Goal: Answer question/provide support

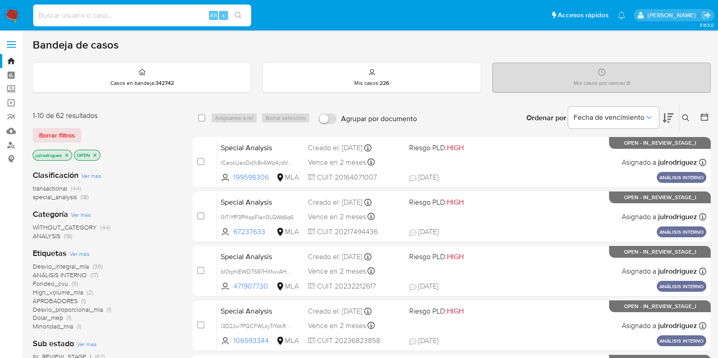
click at [167, 19] on input at bounding box center [142, 16] width 218 height 12
paste input "Sct1gkN6YbcBZPRrcu82CzCL"
type input "Sct1gkN6YbcBZPRrcu82CzCL"
click at [134, 14] on input "Sct1gkN6YbcBZPRrcu82CzCL" at bounding box center [142, 16] width 218 height 12
click at [156, 17] on input at bounding box center [142, 16] width 218 height 12
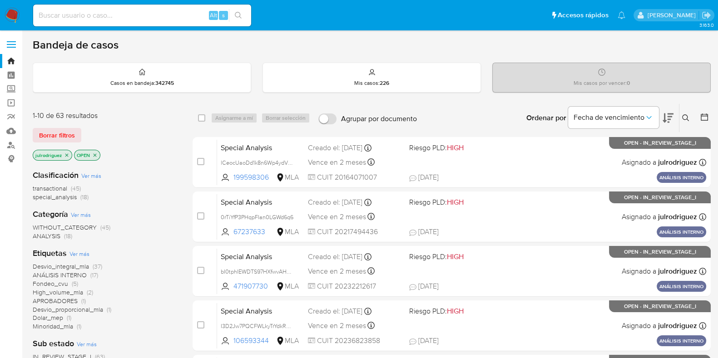
paste input "Sct1gkN6YbcBZPRrcu82CzCL"
type input "Sct1gkN6YbcBZPRrcu82CzCL"
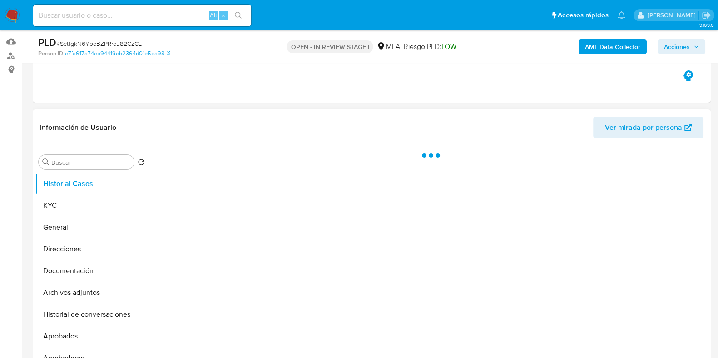
scroll to position [170, 0]
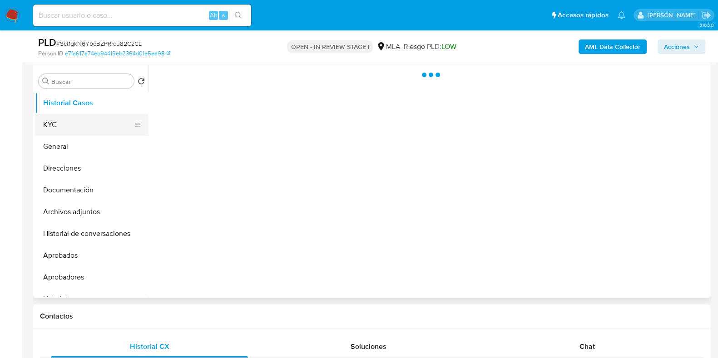
select select "10"
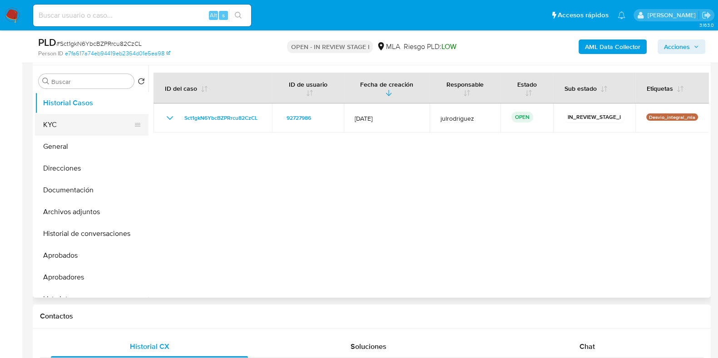
click at [62, 124] on button "KYC" at bounding box center [88, 125] width 106 height 22
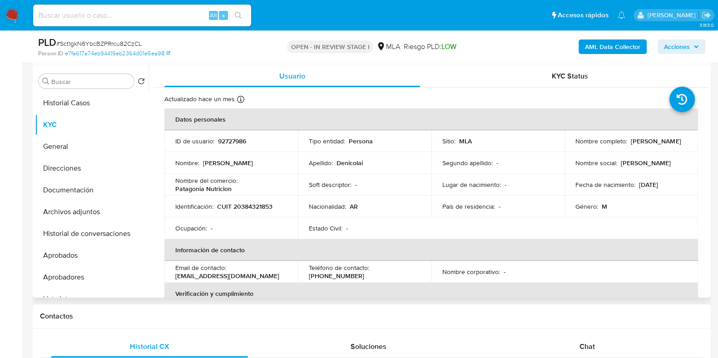
drag, startPoint x: 572, startPoint y: 144, endPoint x: 659, endPoint y: 145, distance: 86.3
click at [659, 145] on div "Nombre completo : Leandro Aaron Denicolai" at bounding box center [631, 141] width 112 height 8
copy p "Leandro Aaron Denicolai"
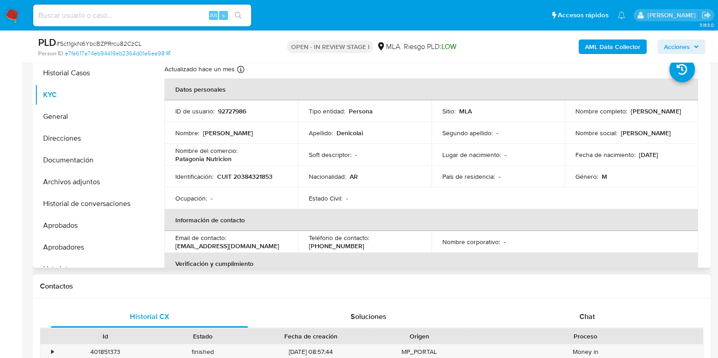
scroll to position [129, 0]
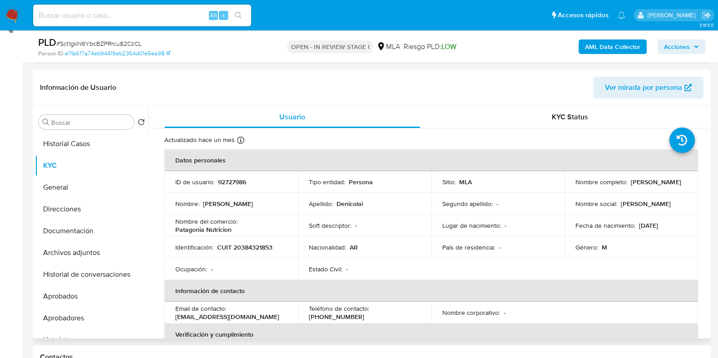
click at [232, 181] on p "92727986" at bounding box center [232, 182] width 28 height 8
copy p "92727986"
click at [131, 43] on span "# Sct1gkN6YbcBZPRrcu82CzCL" at bounding box center [98, 43] width 85 height 9
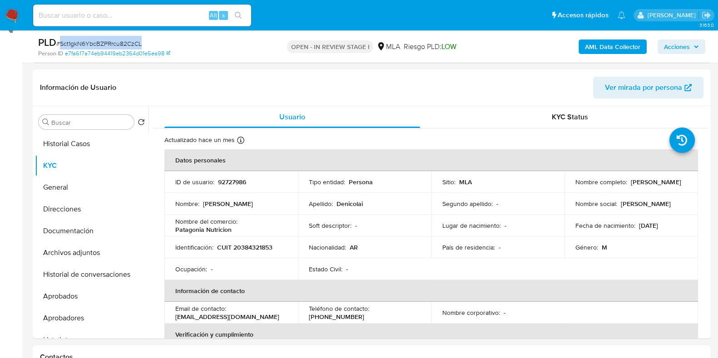
copy span "Sct1gkN6YbcBZPRrcu82CzCL"
click at [252, 245] on p "CUIT 20384321853" at bounding box center [244, 247] width 55 height 8
copy p "20384321853"
click at [235, 187] on td "ID de usuario : 92727986" at bounding box center [231, 182] width 134 height 22
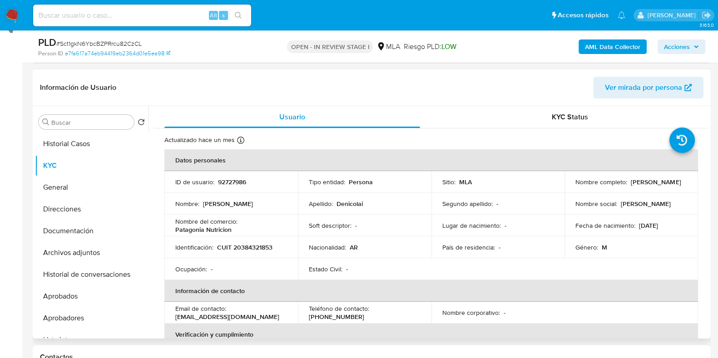
click at [235, 187] on td "ID de usuario : 92727986" at bounding box center [231, 182] width 134 height 22
click at [232, 178] on p "92727986" at bounding box center [232, 182] width 28 height 8
copy p "92727986"
click at [65, 232] on button "Documentación" at bounding box center [88, 231] width 106 height 22
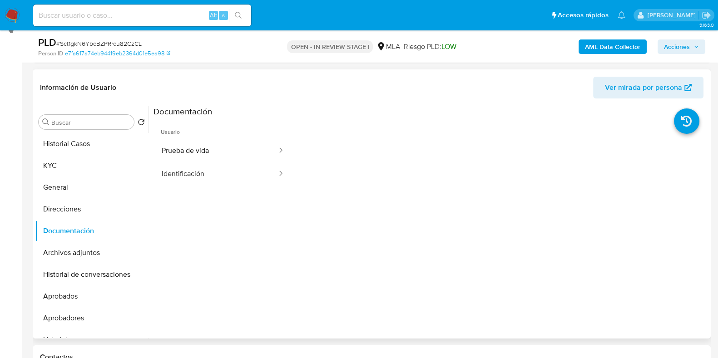
scroll to position [74, 0]
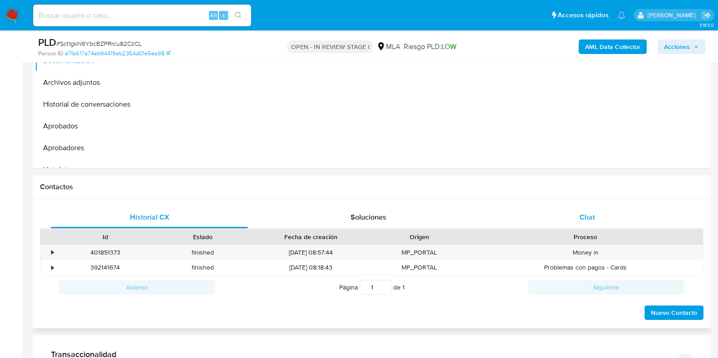
click at [569, 223] on div "Chat" at bounding box center [587, 218] width 197 height 22
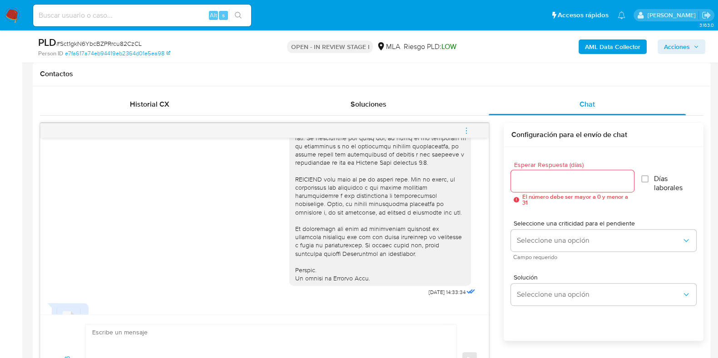
scroll to position [396, 0]
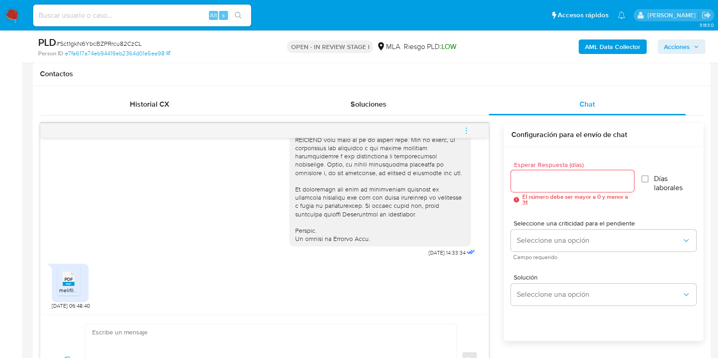
click at [69, 282] on rect at bounding box center [69, 284] width 12 height 4
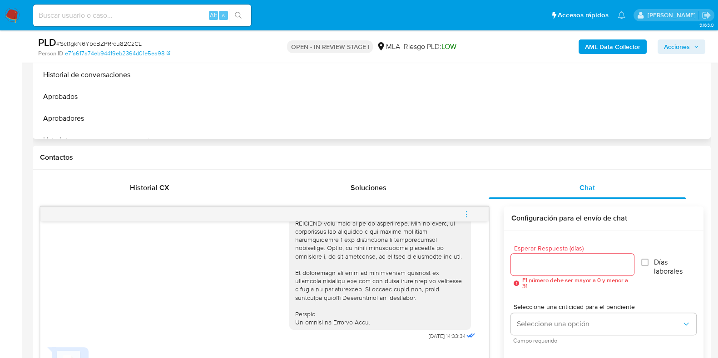
scroll to position [129, 0]
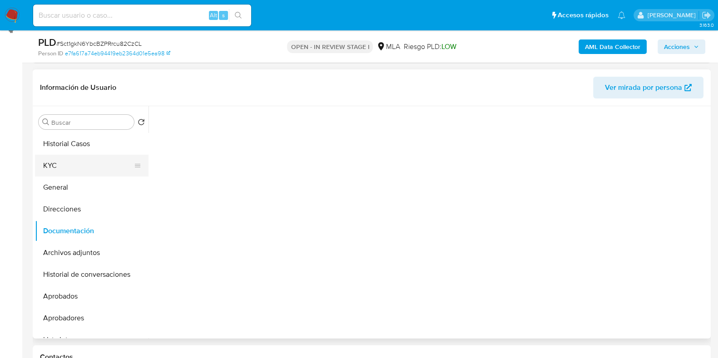
click at [105, 159] on button "KYC" at bounding box center [88, 166] width 106 height 22
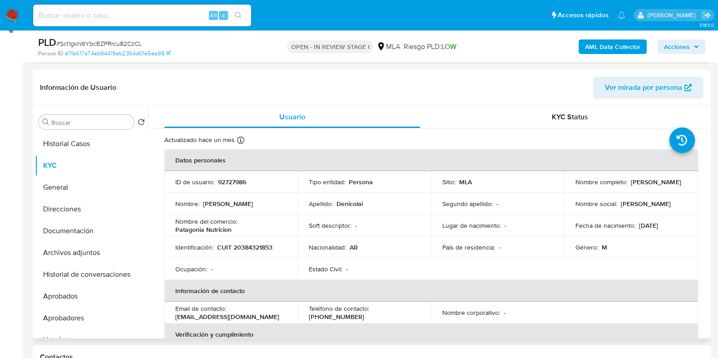
drag, startPoint x: 572, startPoint y: 185, endPoint x: 647, endPoint y: 180, distance: 75.6
click at [648, 182] on td "Nombre completo : Leandro Aaron Denicolai" at bounding box center [632, 182] width 134 height 22
drag, startPoint x: 647, startPoint y: 185, endPoint x: 652, endPoint y: 17, distance: 168.6
click at [565, 190] on td "Nombre completo : Leandro Aaron Denicolai" at bounding box center [632, 182] width 134 height 22
copy p "Leandro Aaron Denicolai"
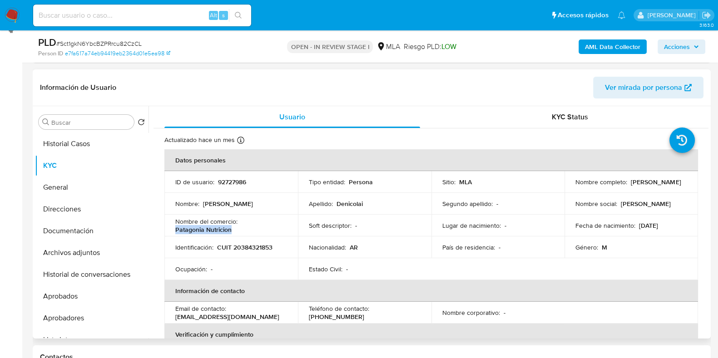
drag, startPoint x: 174, startPoint y: 228, endPoint x: 237, endPoint y: 231, distance: 62.3
click at [237, 231] on td "Nombre del comercio : Patagonia Nutricion" at bounding box center [231, 226] width 134 height 22
copy p "Patagonia Nutricion"
click at [248, 251] on p "CUIT 20384321853" at bounding box center [244, 247] width 55 height 8
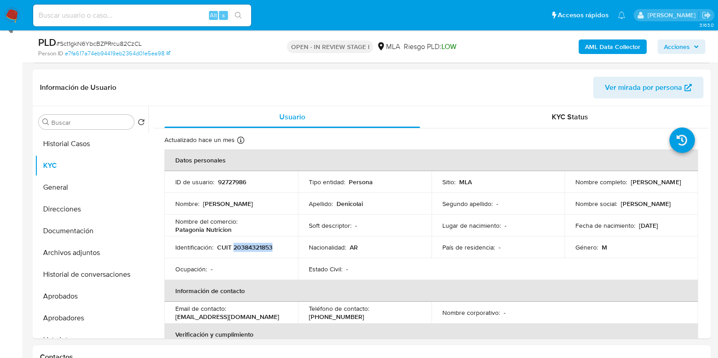
copy p "20384321853"
click at [75, 235] on button "Documentación" at bounding box center [88, 231] width 106 height 22
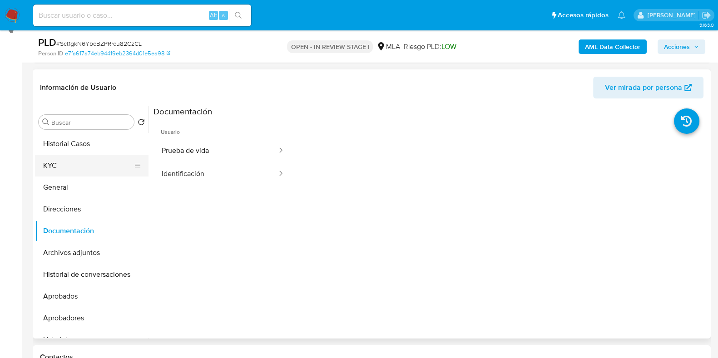
click at [72, 158] on button "KYC" at bounding box center [88, 166] width 106 height 22
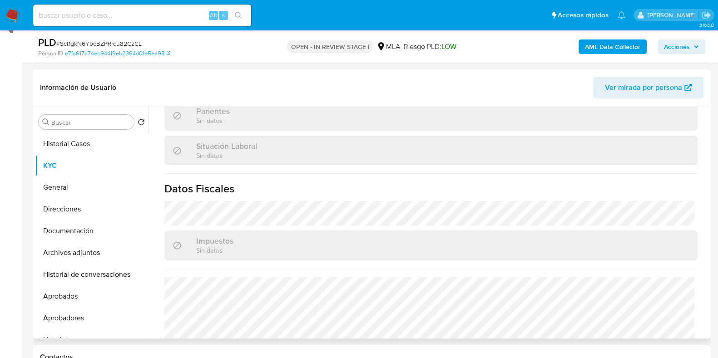
scroll to position [495, 0]
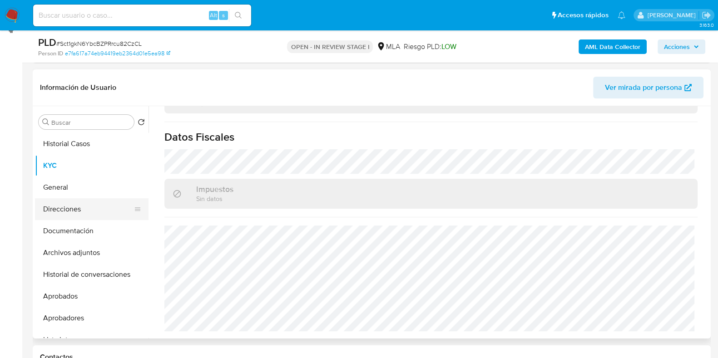
click at [90, 210] on button "Direcciones" at bounding box center [88, 209] width 106 height 22
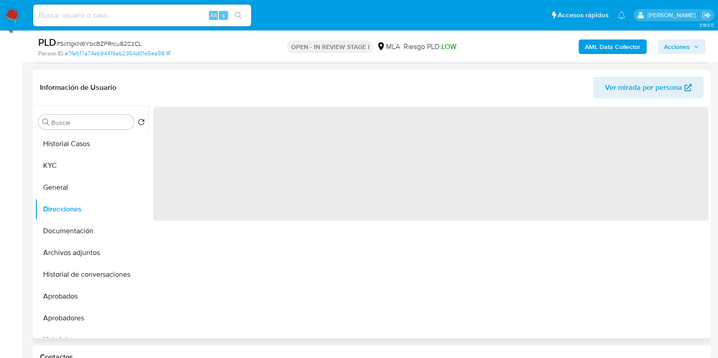
scroll to position [0, 0]
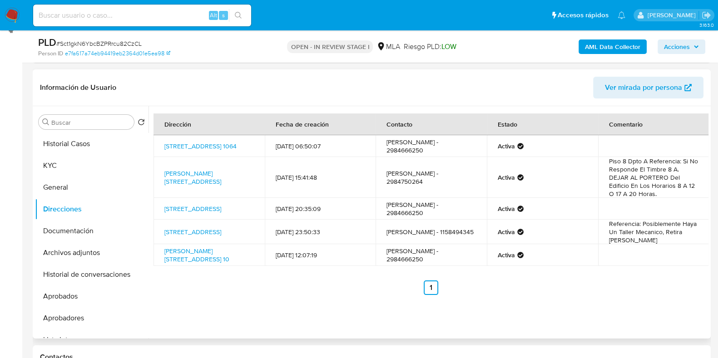
drag, startPoint x: 187, startPoint y: 158, endPoint x: 163, endPoint y: 143, distance: 27.6
click at [163, 143] on td "Calle 95 1064, General Roca, Río Negro, 8332, Argentina 1064" at bounding box center [209, 146] width 111 height 22
copy link "Calle 95 1064, General Roca, Río Negro, 8332, Argentina 1064"
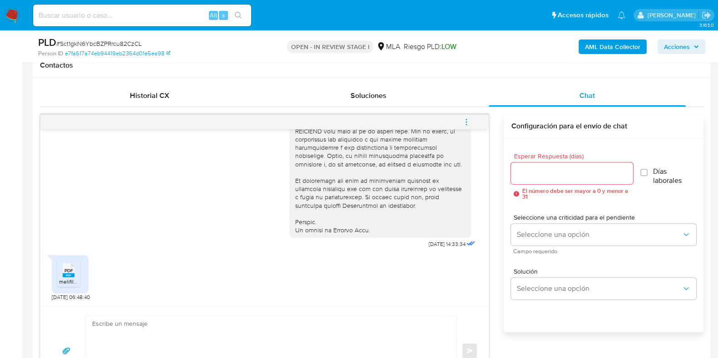
scroll to position [470, 0]
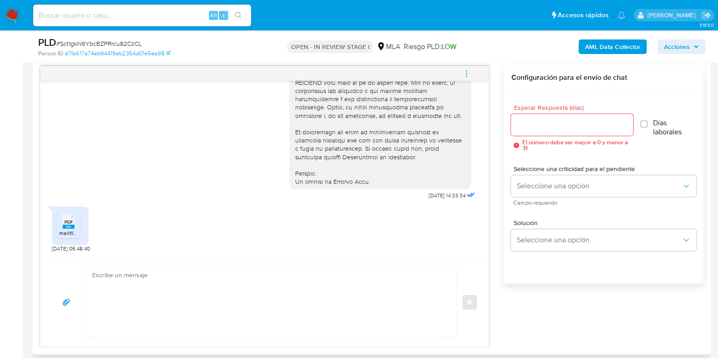
click at [72, 231] on span "melifile8507308149004157150.pdf" at bounding box center [100, 233] width 82 height 8
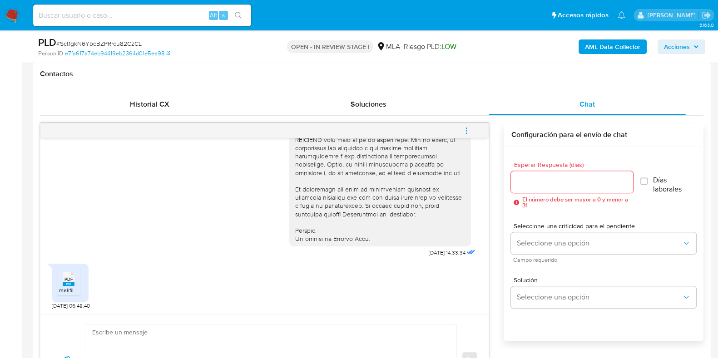
click at [542, 183] on input "Esperar Respuesta (días)" at bounding box center [572, 182] width 122 height 12
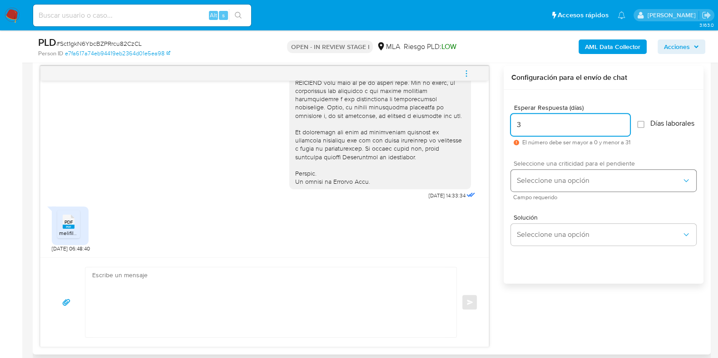
type input "3"
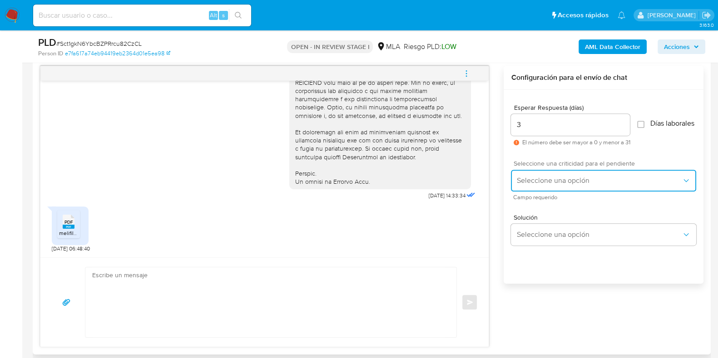
click at [538, 175] on button "Seleccione una opción" at bounding box center [603, 181] width 185 height 22
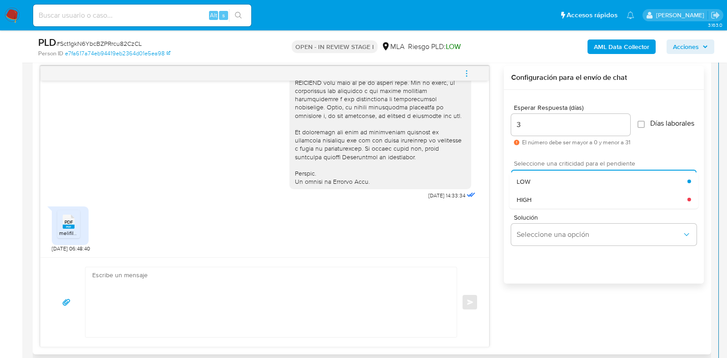
click at [536, 201] on div "HIGH" at bounding box center [601, 199] width 171 height 18
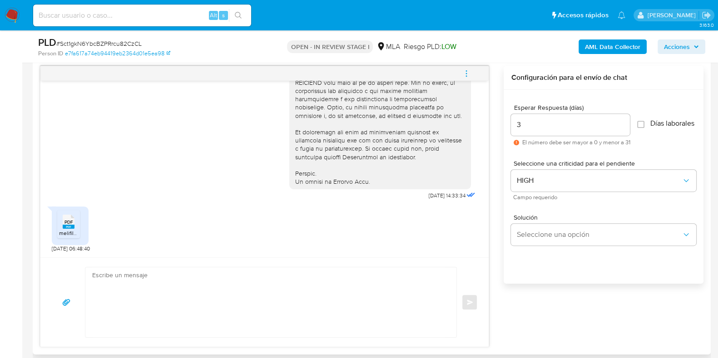
click at [529, 253] on div "Solución Seleccione una opción" at bounding box center [603, 232] width 185 height 50
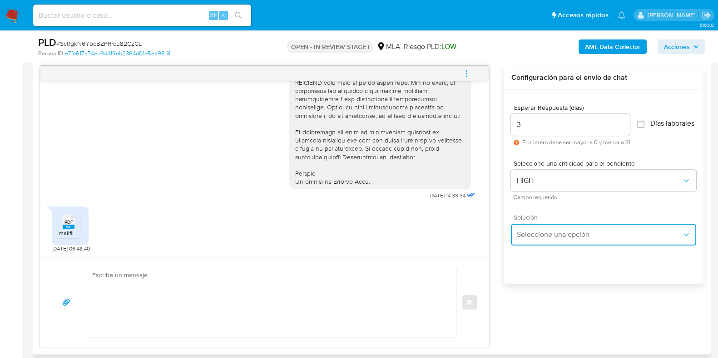
click at [528, 238] on span "Seleccione una opción" at bounding box center [598, 234] width 165 height 9
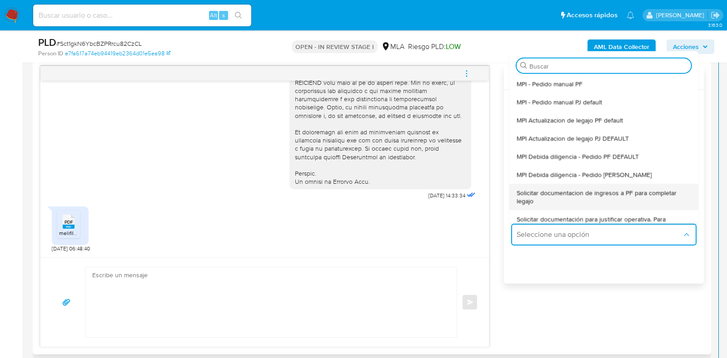
click at [604, 197] on span "Solicitar documentacion de ingresos a PF para completar legajo" at bounding box center [603, 196] width 174 height 16
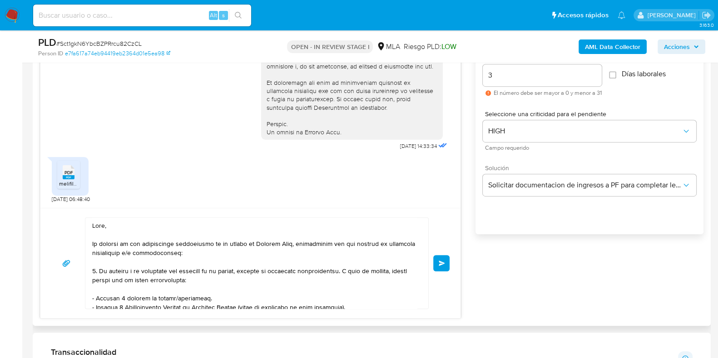
scroll to position [584, 0]
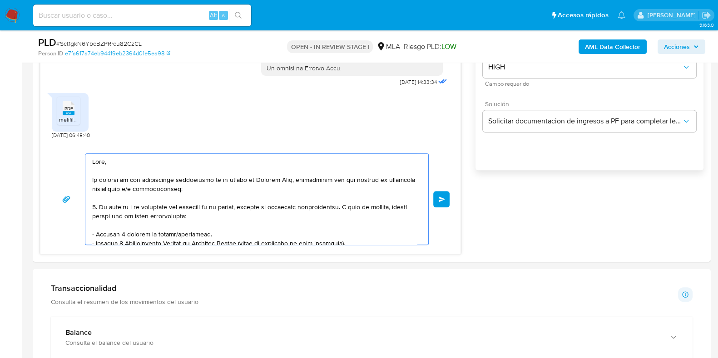
drag, startPoint x: 185, startPoint y: 204, endPoint x: 416, endPoint y: 371, distance: 285.6
click at [416, 358] on html "Pausado Ver notificaciones Alt s Accesos rápidos Presiona las siguientes teclas…" at bounding box center [359, 310] width 718 height 1788
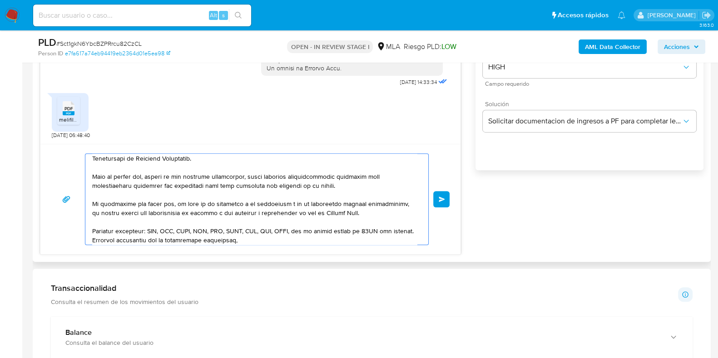
scroll to position [0, 0]
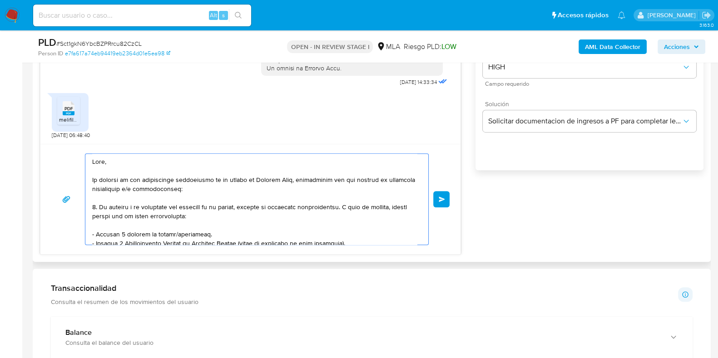
drag, startPoint x: 238, startPoint y: 237, endPoint x: 61, endPoint y: 119, distance: 212.6
click at [59, 116] on div "17/09/2025 14:33:34 PDF PDF melifile8507308149004157150.pdf 19/09/2025 06:48:40…" at bounding box center [250, 103] width 421 height 302
type textarea "Quedamos aguardando por la información solicitada, Muchas gracias. Saludos, Equ…"
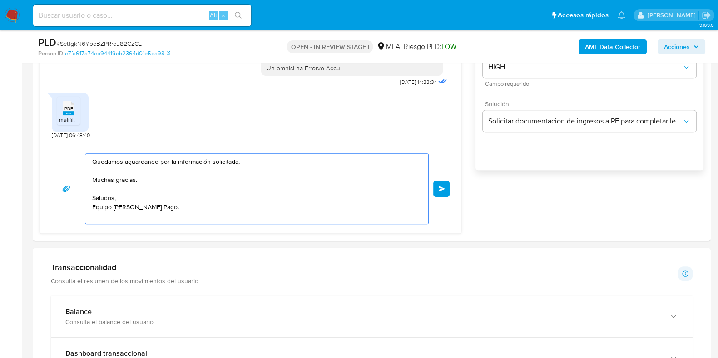
drag, startPoint x: 123, startPoint y: 167, endPoint x: 0, endPoint y: 108, distance: 136.1
click at [0, 108] on section "Bandeja Tablero Screening Búsqueda en Listas Watchlist Herramientas Operaciones…" at bounding box center [359, 299] width 718 height 1767
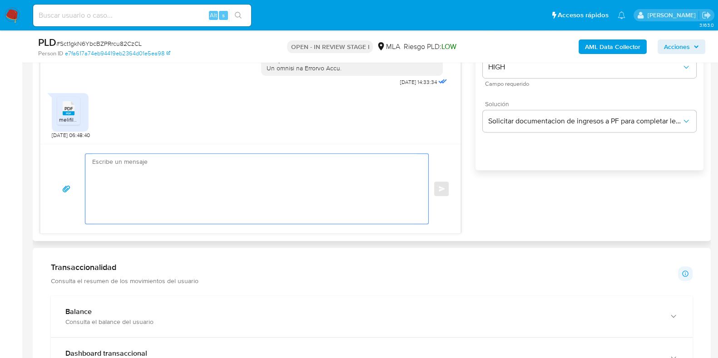
paste textarea "Buenas tardes, Queremos aclararte que la Resolución General ARCA 5696/2025 indi…"
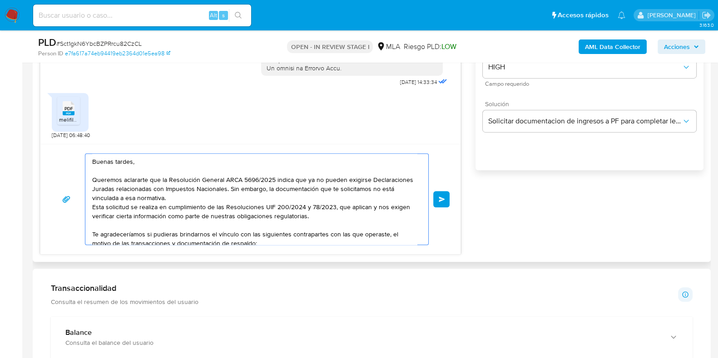
scroll to position [94, 0]
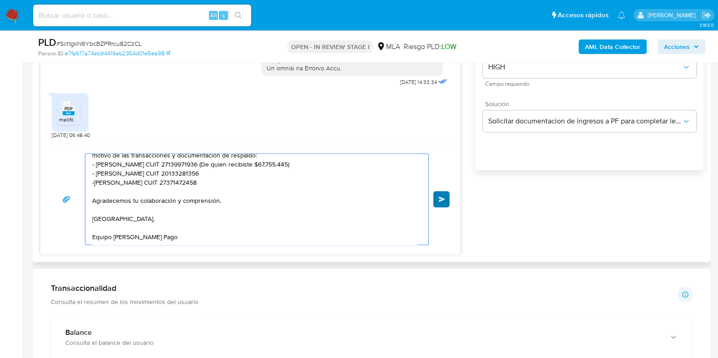
type textarea "Buenas tardes, Queremos aclararte que la Resolución General ARCA 5696/2025 indi…"
click at [443, 199] on span "Enviar" at bounding box center [442, 199] width 6 height 5
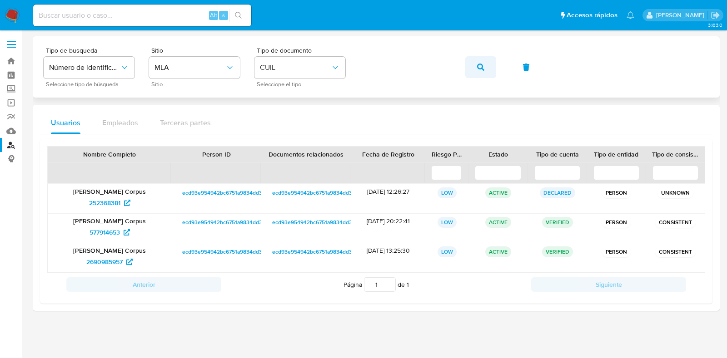
click at [484, 65] on icon "button" at bounding box center [480, 67] width 7 height 7
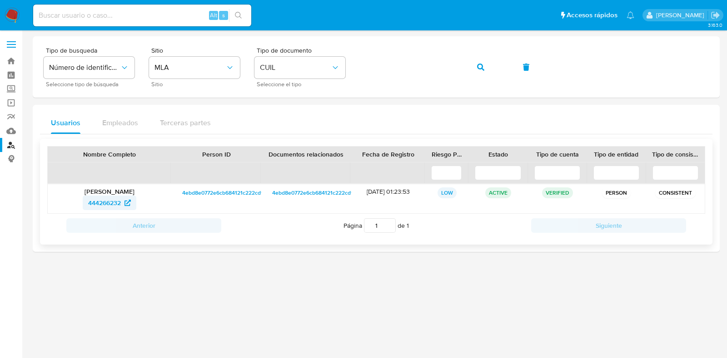
click at [98, 202] on span "444266232" at bounding box center [104, 203] width 33 height 15
click at [477, 64] on icon "button" at bounding box center [480, 67] width 7 height 7
click at [99, 203] on span "28993210" at bounding box center [104, 203] width 28 height 15
click at [477, 67] on icon "button" at bounding box center [480, 67] width 7 height 7
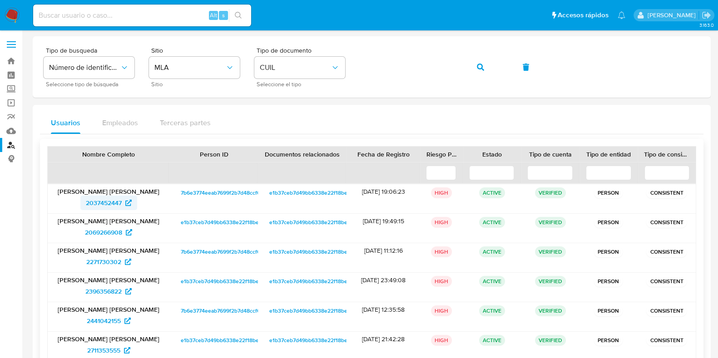
click at [124, 202] on span "2037452447" at bounding box center [109, 203] width 46 height 15
click at [470, 65] on button "button" at bounding box center [480, 67] width 31 height 22
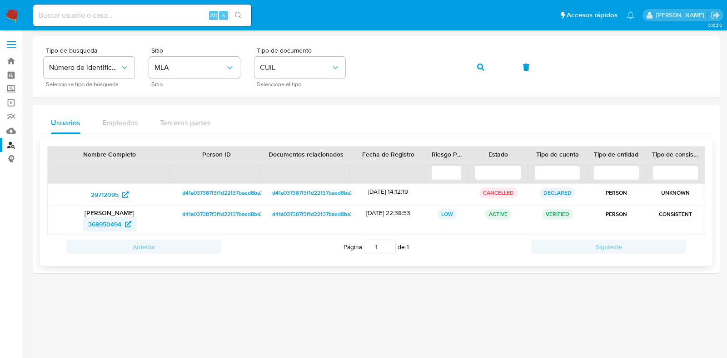
click at [109, 225] on span "368950494" at bounding box center [104, 224] width 33 height 15
click at [480, 66] on icon "button" at bounding box center [480, 67] width 7 height 7
click at [120, 222] on span "271428964" at bounding box center [109, 224] width 41 height 15
click at [480, 69] on icon "button" at bounding box center [480, 67] width 7 height 7
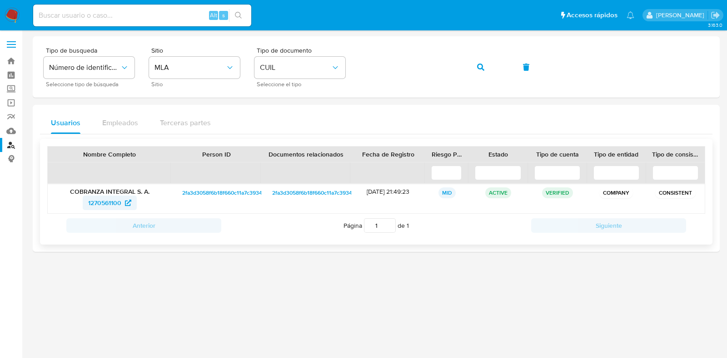
click at [108, 200] on span "1270561100" at bounding box center [104, 203] width 33 height 15
click at [493, 65] on button "button" at bounding box center [480, 67] width 31 height 22
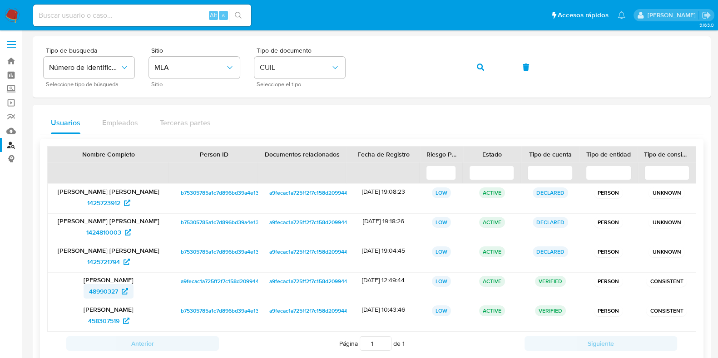
click at [108, 287] on span "48990327" at bounding box center [103, 291] width 29 height 15
click at [481, 67] on icon "button" at bounding box center [480, 67] width 7 height 7
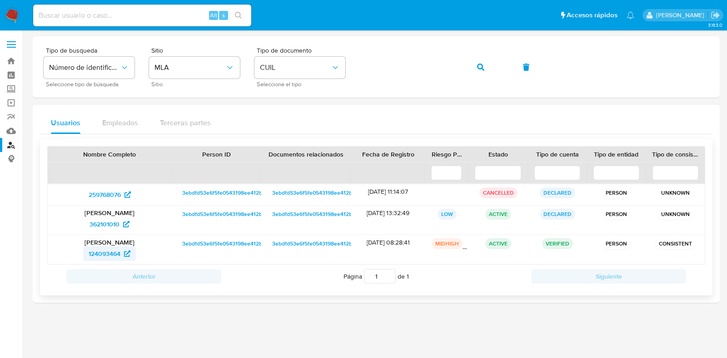
click at [107, 253] on span "124093464" at bounding box center [105, 254] width 32 height 15
click at [472, 65] on button "button" at bounding box center [480, 67] width 31 height 22
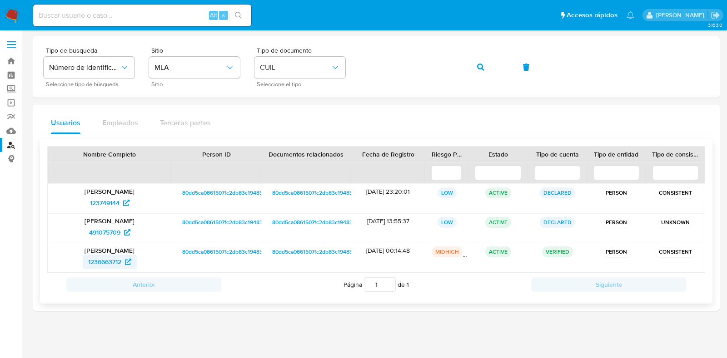
click at [115, 264] on span "1236663712" at bounding box center [104, 262] width 33 height 15
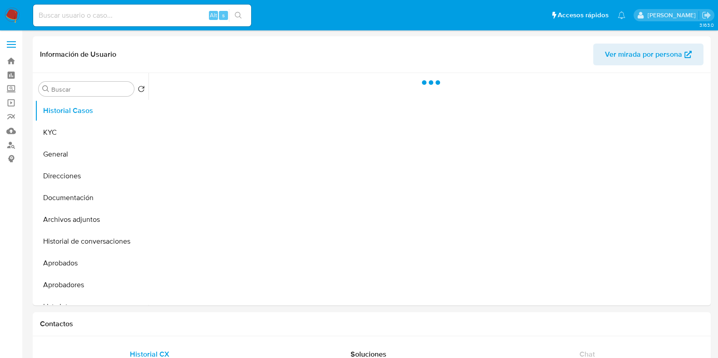
select select "10"
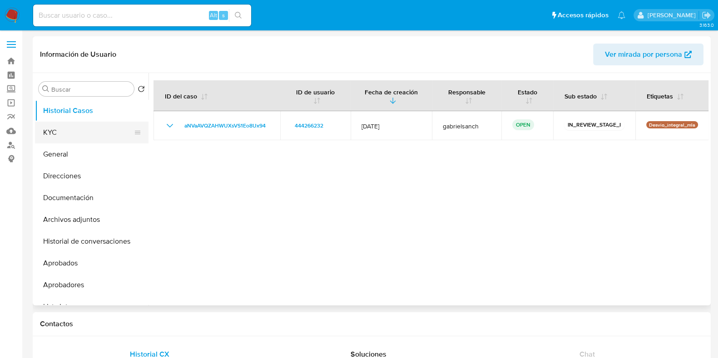
click at [84, 130] on button "KYC" at bounding box center [88, 133] width 106 height 22
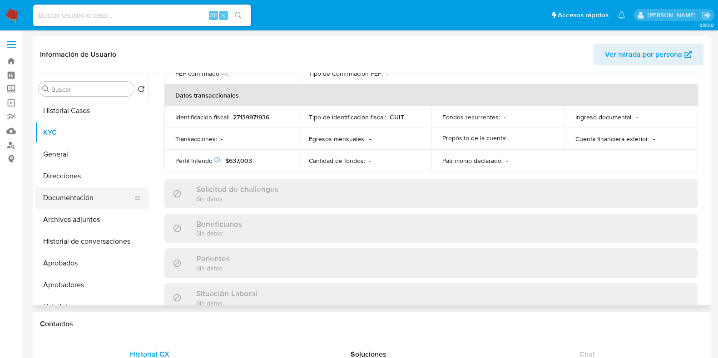
scroll to position [486, 0]
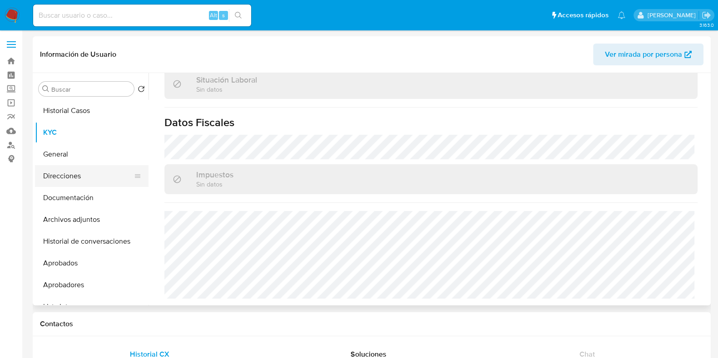
drag, startPoint x: 88, startPoint y: 178, endPoint x: 112, endPoint y: 159, distance: 30.8
click at [88, 178] on button "Direcciones" at bounding box center [88, 176] width 106 height 22
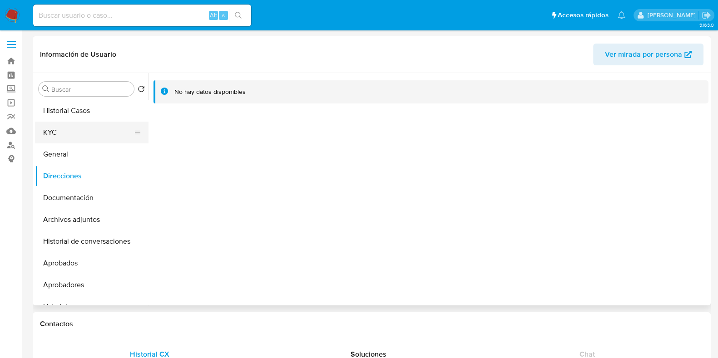
click at [57, 125] on button "KYC" at bounding box center [88, 133] width 106 height 22
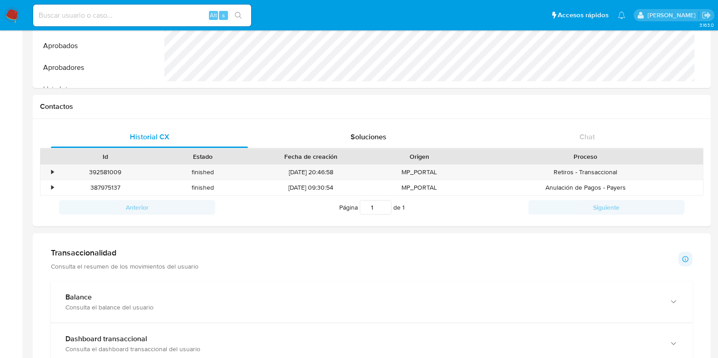
scroll to position [284, 0]
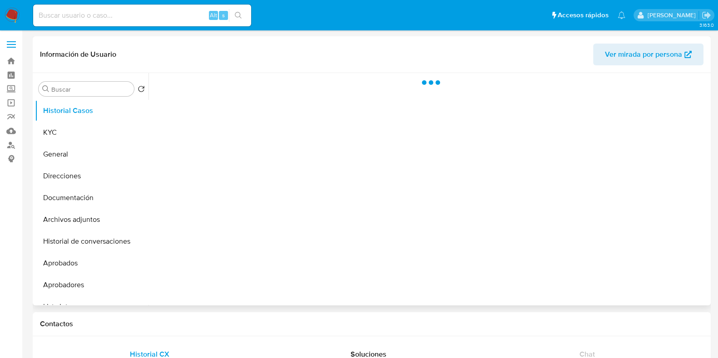
select select "10"
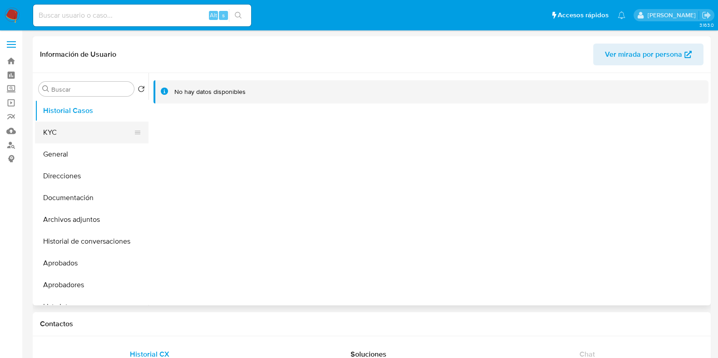
click at [59, 128] on button "KYC" at bounding box center [88, 133] width 106 height 22
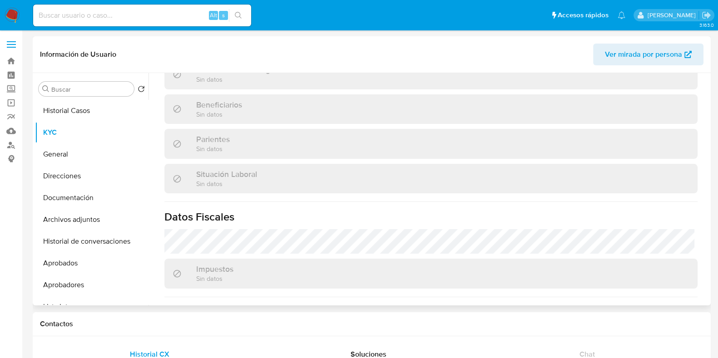
scroll to position [272, 0]
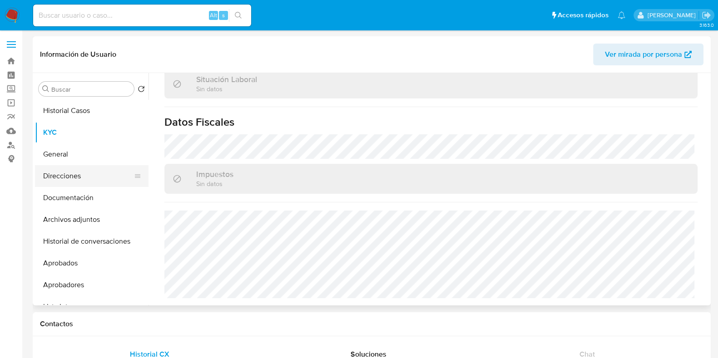
click at [64, 180] on button "Direcciones" at bounding box center [88, 176] width 106 height 22
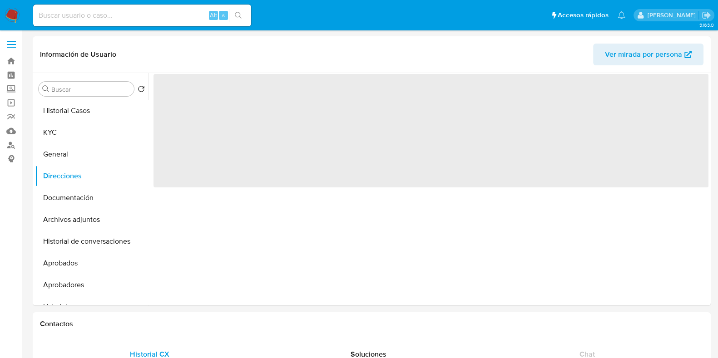
scroll to position [0, 0]
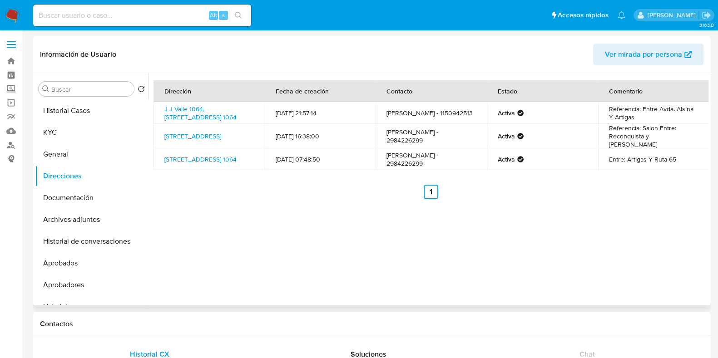
drag, startPoint x: 173, startPoint y: 158, endPoint x: 158, endPoint y: 153, distance: 15.1
click at [158, 153] on td "Calle 95 1064, General Roca, Río Negro, 8332, Argentina 1064" at bounding box center [209, 160] width 111 height 22
copy link "Calle 95 1064, General Roca, Río Negro, 8332, Argentina 1064"
click at [79, 133] on button "KYC" at bounding box center [88, 133] width 106 height 22
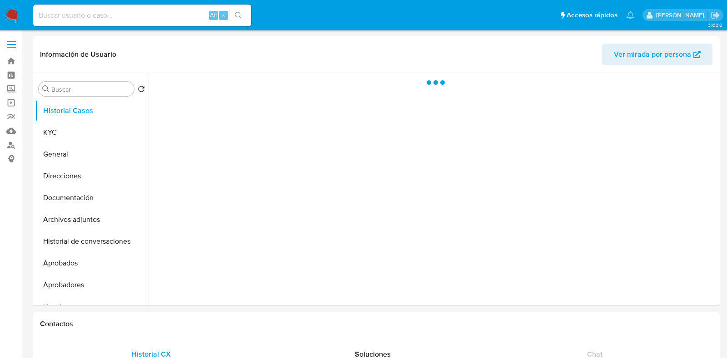
select select "10"
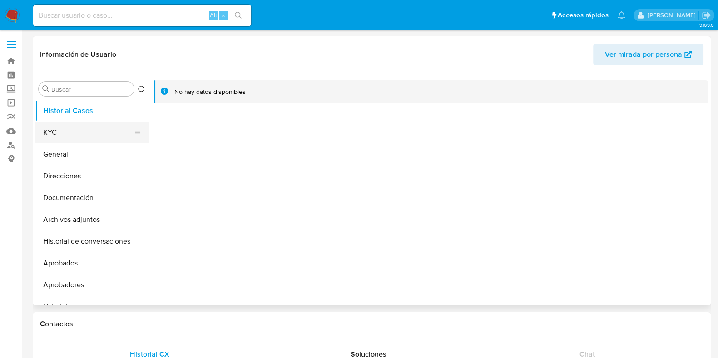
click at [65, 128] on button "KYC" at bounding box center [88, 133] width 106 height 22
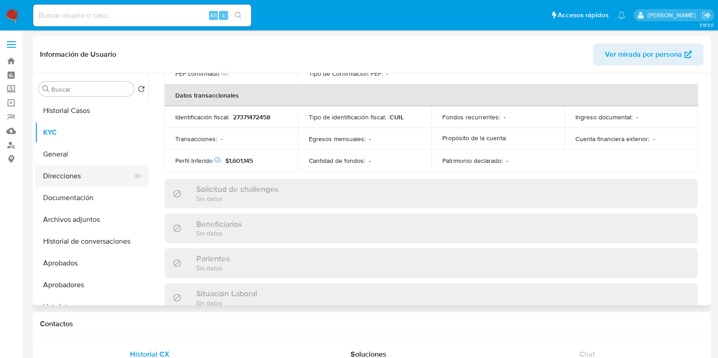
scroll to position [486, 0]
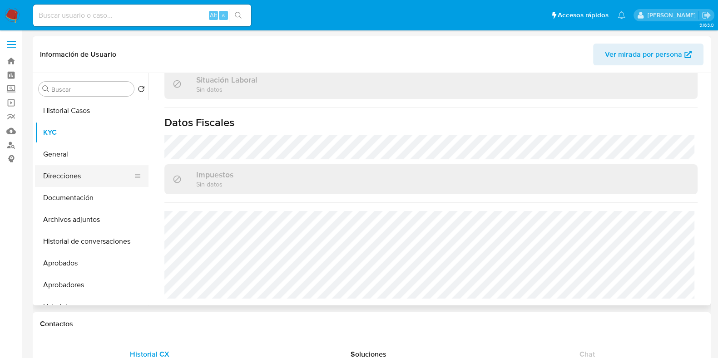
click at [71, 184] on button "Direcciones" at bounding box center [88, 176] width 106 height 22
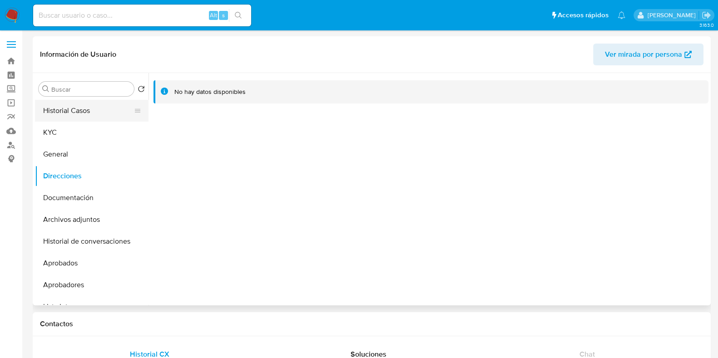
click at [66, 105] on button "Historial Casos" at bounding box center [88, 111] width 106 height 22
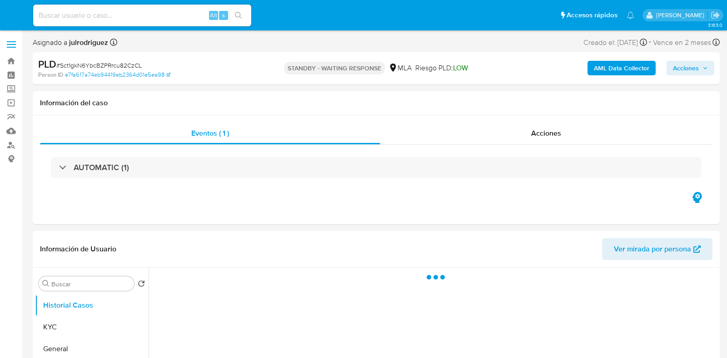
select select "10"
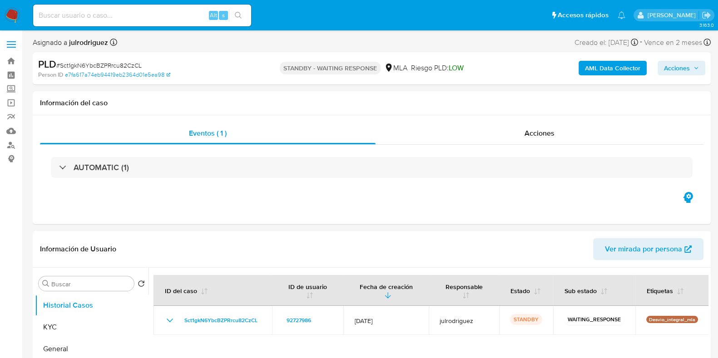
click at [179, 11] on input at bounding box center [142, 16] width 218 height 12
paste input "qky7FiGLBFSse6Sai8KUenwT"
type input "qky7FiGLBFSse6Sai8KUenwT"
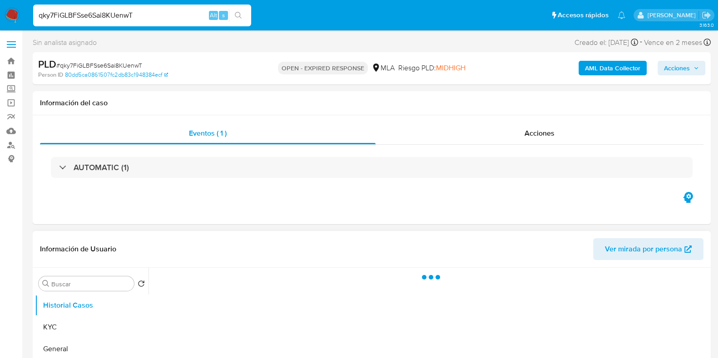
select select "10"
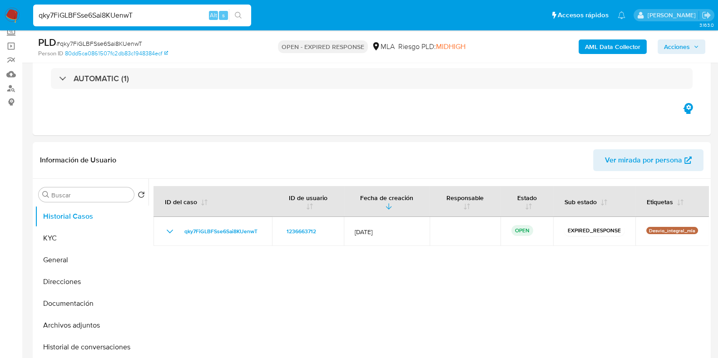
scroll to position [113, 0]
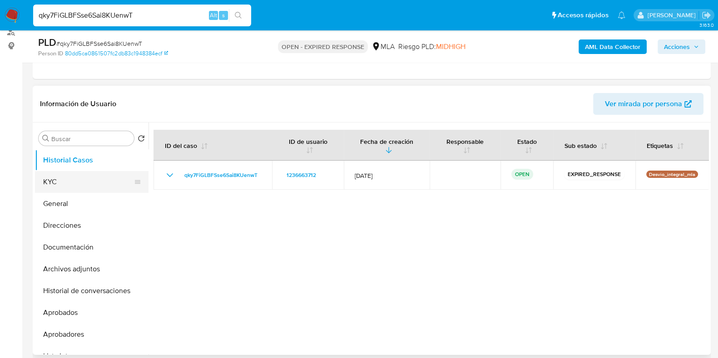
click at [66, 181] on button "KYC" at bounding box center [88, 182] width 106 height 22
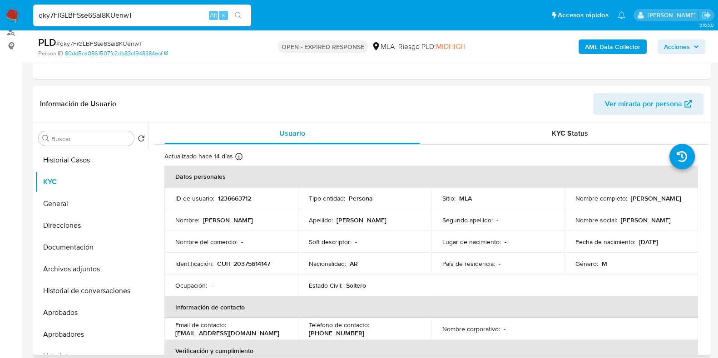
click at [653, 198] on td "Nombre completo : [PERSON_NAME]" at bounding box center [632, 199] width 134 height 22
drag, startPoint x: 574, startPoint y: 203, endPoint x: 650, endPoint y: 203, distance: 76.3
click at [650, 203] on div "Nombre completo : [PERSON_NAME]" at bounding box center [631, 198] width 112 height 8
copy p "[PERSON_NAME]"
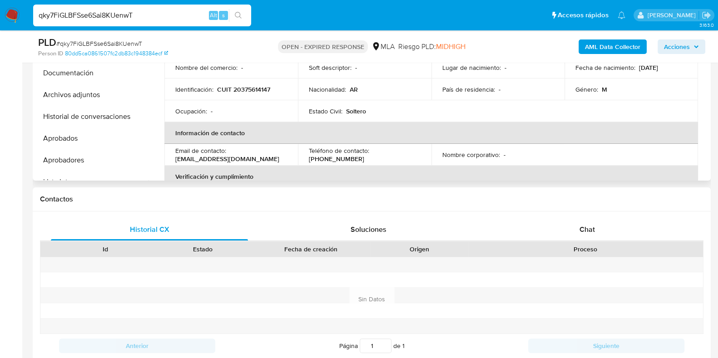
scroll to position [60, 0]
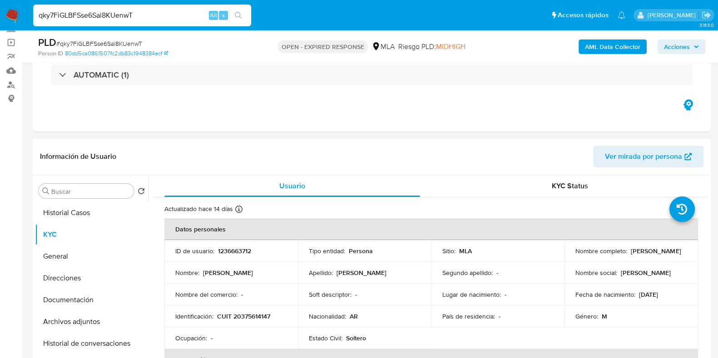
click at [240, 248] on p "1236663712" at bounding box center [234, 251] width 33 height 8
copy p "1236663712"
click at [127, 43] on span "# qky7FiGLBFSse6Sai8KUenwT" at bounding box center [99, 43] width 86 height 9
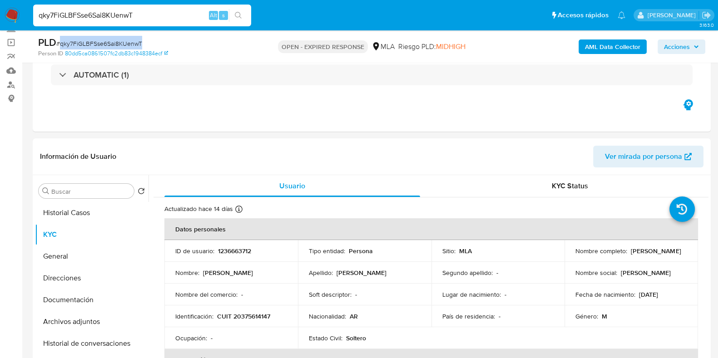
copy span "qky7FiGLBFSse6Sai8KUenwT"
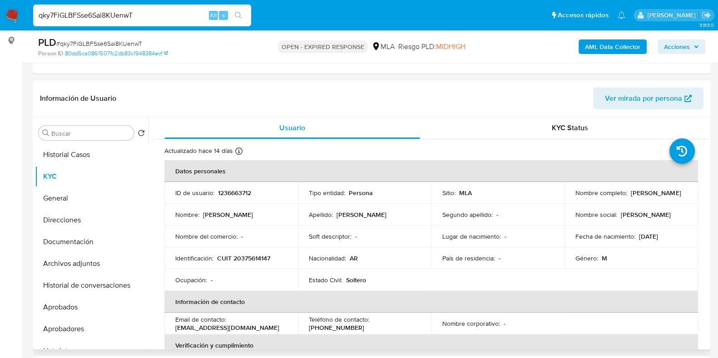
scroll to position [174, 0]
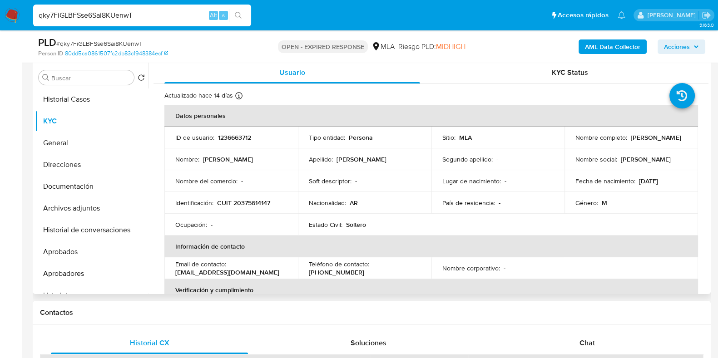
click at [249, 201] on p "CUIT 20375614147" at bounding box center [243, 203] width 53 height 8
copy p "20375614147"
click at [232, 136] on p "1236663712" at bounding box center [234, 138] width 33 height 8
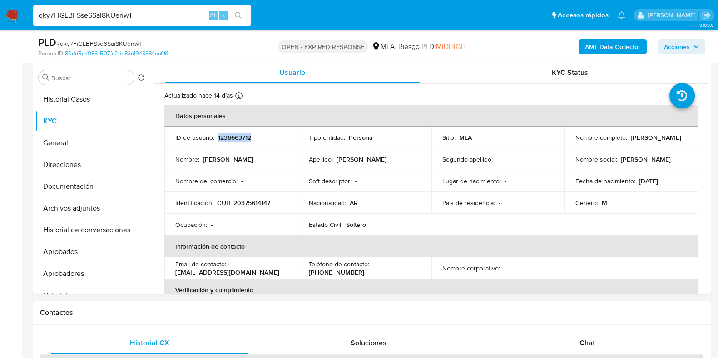
copy p "1236663712"
click at [93, 190] on button "Documentación" at bounding box center [88, 187] width 106 height 22
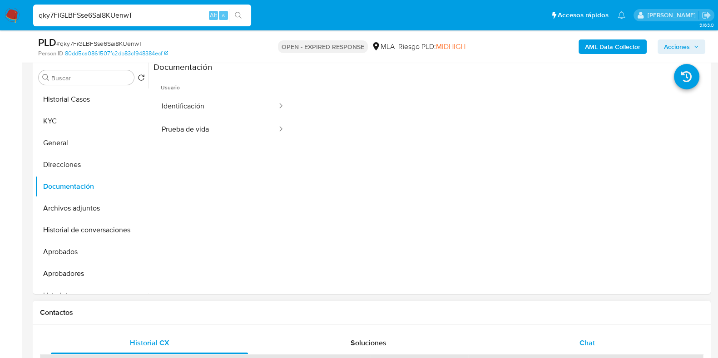
drag, startPoint x: 597, startPoint y: 334, endPoint x: 571, endPoint y: 335, distance: 25.4
click at [597, 335] on div "Chat" at bounding box center [587, 343] width 197 height 22
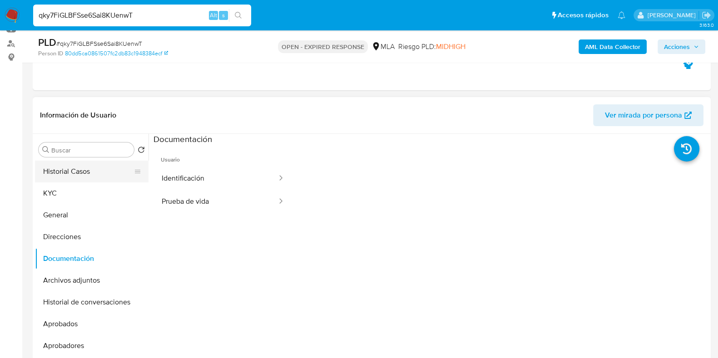
scroll to position [60, 0]
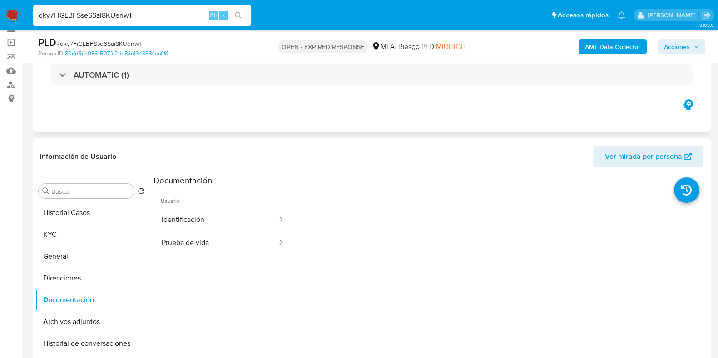
drag, startPoint x: 75, startPoint y: 229, endPoint x: 324, endPoint y: 103, distance: 279.3
click at [75, 228] on button "KYC" at bounding box center [92, 235] width 114 height 22
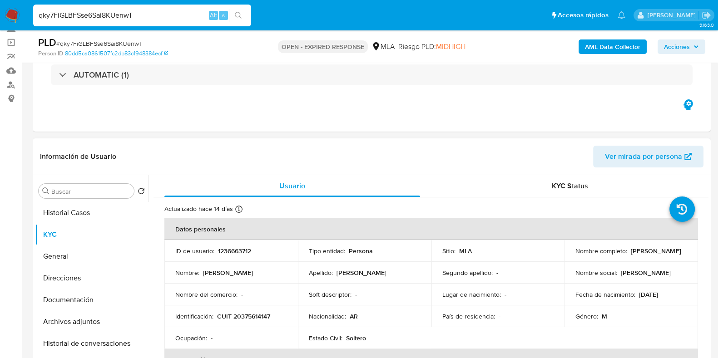
drag, startPoint x: 627, startPoint y: 255, endPoint x: 640, endPoint y: 255, distance: 13.6
click at [640, 255] on div "Nombre completo : Sergio Gabriel Cichilitti" at bounding box center [631, 251] width 112 height 8
copy p "[PERSON_NAME]"
click at [246, 319] on p "CUIT 20375614147" at bounding box center [243, 316] width 53 height 8
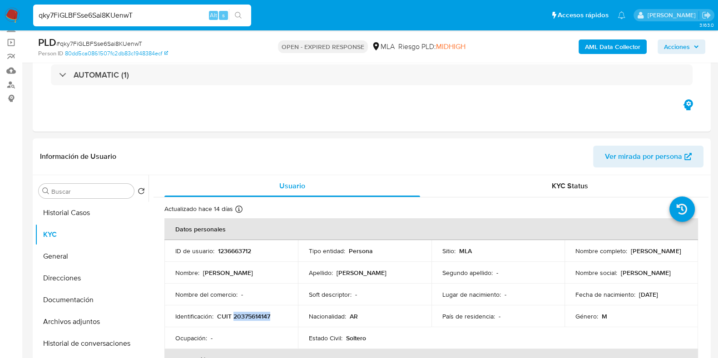
copy p "20375614147"
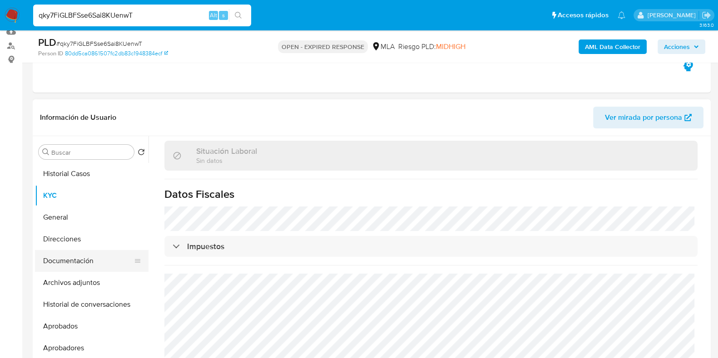
scroll to position [117, 0]
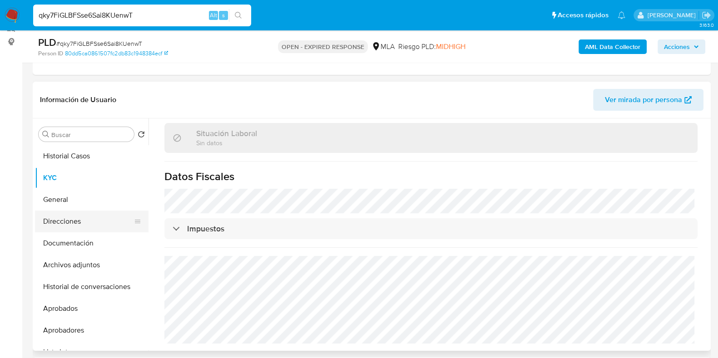
click at [102, 222] on button "Direcciones" at bounding box center [88, 222] width 106 height 22
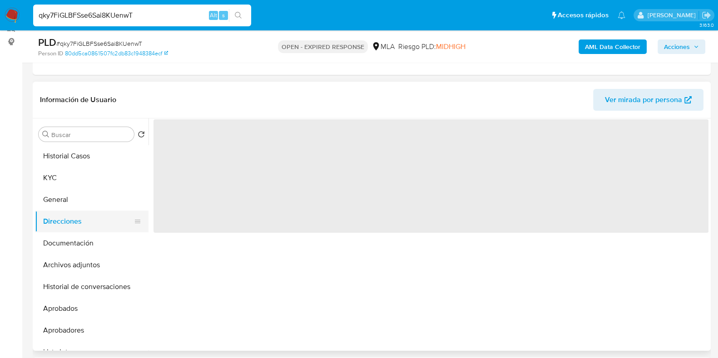
scroll to position [0, 0]
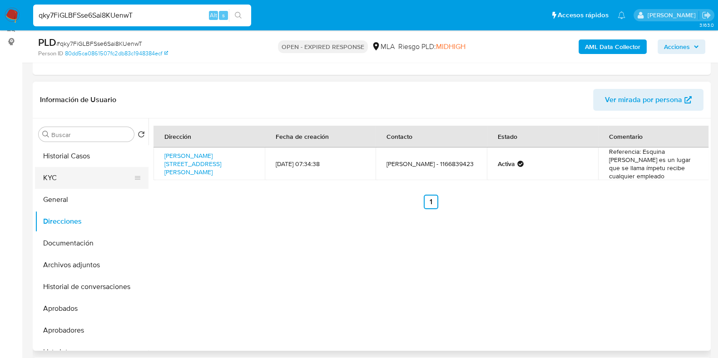
click at [86, 172] on button "KYC" at bounding box center [88, 178] width 106 height 22
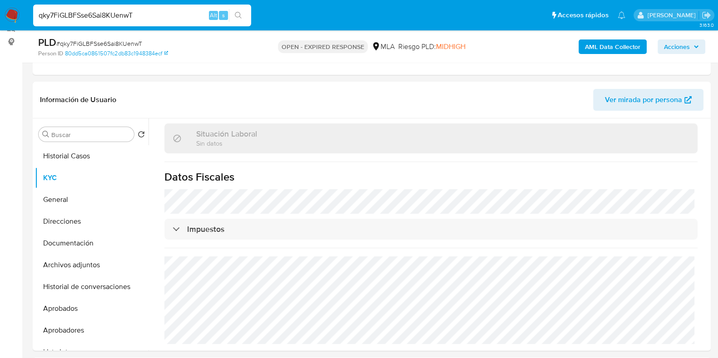
scroll to position [477, 0]
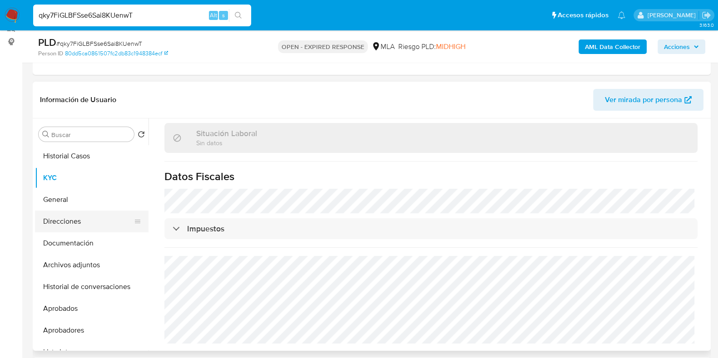
click at [81, 218] on button "Direcciones" at bounding box center [88, 222] width 106 height 22
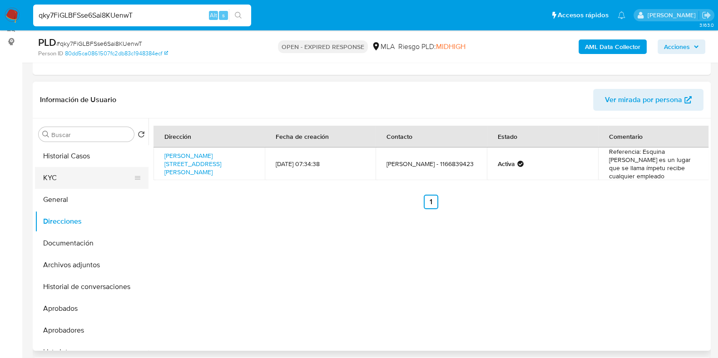
click at [79, 179] on button "KYC" at bounding box center [88, 178] width 106 height 22
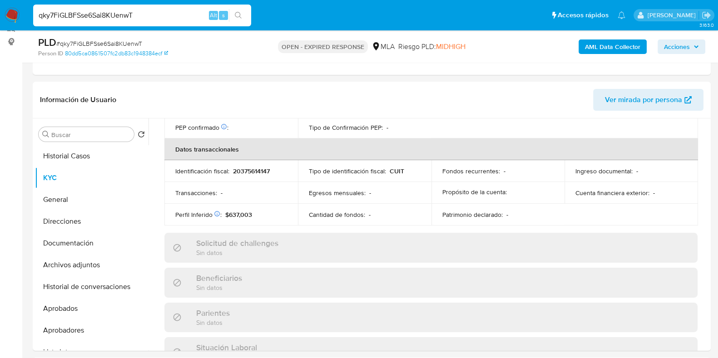
scroll to position [477, 0]
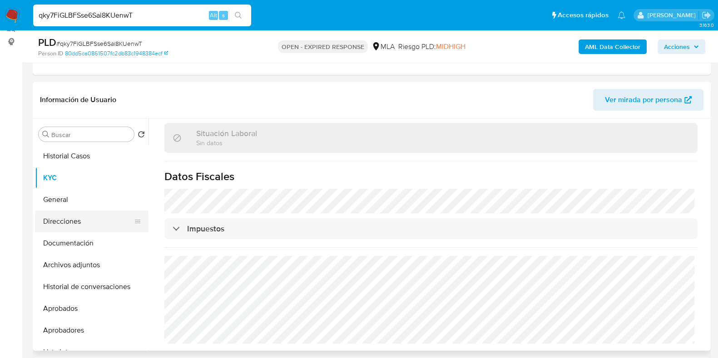
click at [57, 223] on button "Direcciones" at bounding box center [88, 222] width 106 height 22
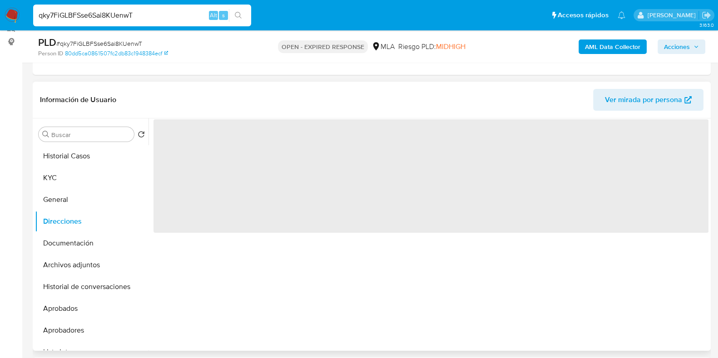
scroll to position [0, 0]
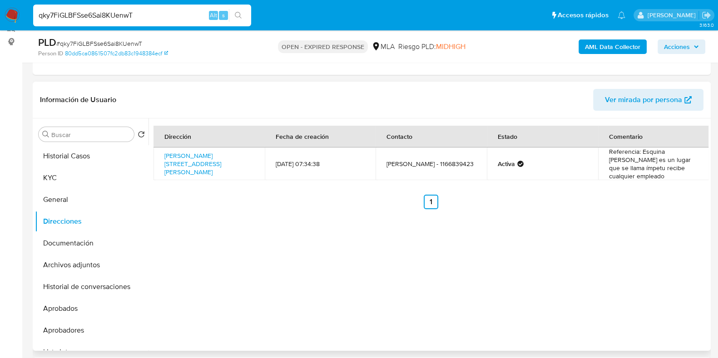
drag, startPoint x: 219, startPoint y: 169, endPoint x: 163, endPoint y: 148, distance: 60.6
click at [163, 148] on td "Pedro De Mendoza 675, San Isidro, Buenos Aires, 1642, Argentina 675" at bounding box center [209, 164] width 111 height 33
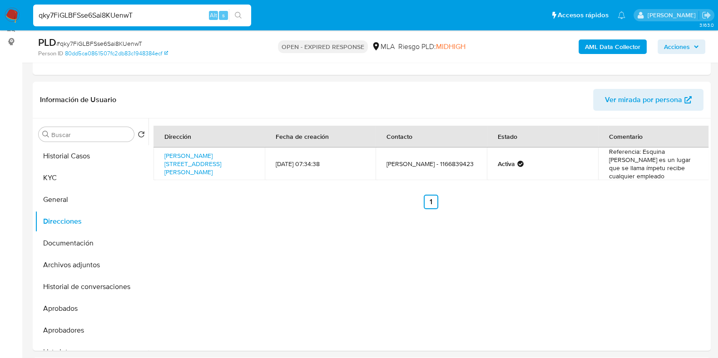
copy link "Pedro De Mendoza 675, San Isidro, Buenos Aires, 1642, Argentina 675"
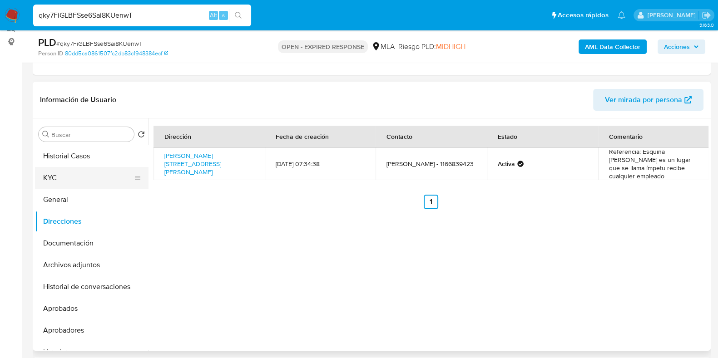
drag, startPoint x: 82, startPoint y: 170, endPoint x: 104, endPoint y: 172, distance: 21.9
click at [82, 170] on button "KYC" at bounding box center [88, 178] width 106 height 22
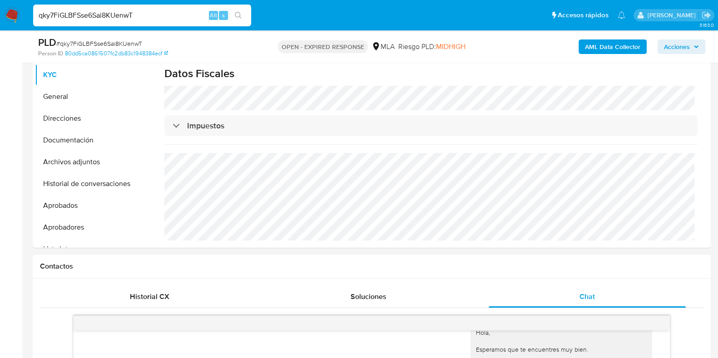
scroll to position [174, 0]
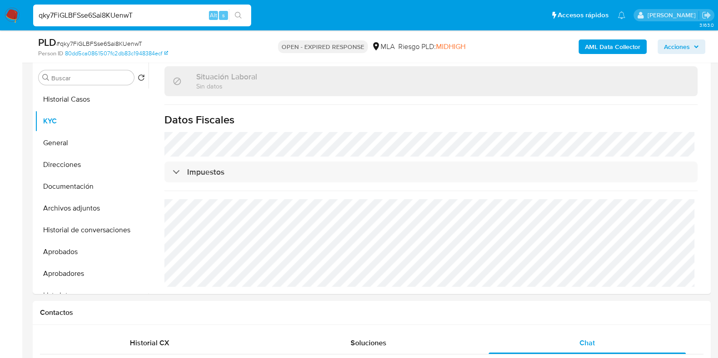
click at [123, 41] on span "# qky7FiGLBFSse6Sai8KUenwT" at bounding box center [99, 43] width 86 height 9
copy span "qky7FiGLBFSse6Sai8KUenwT"
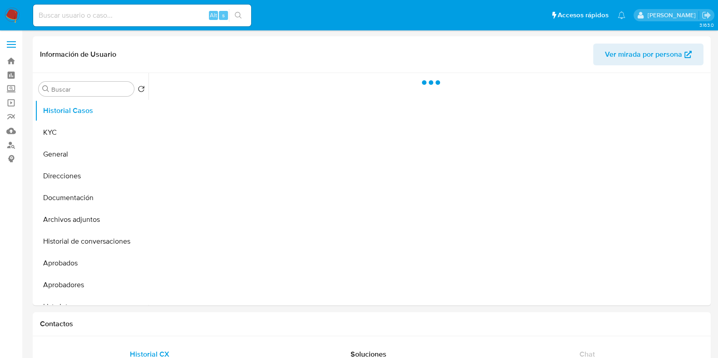
select select "10"
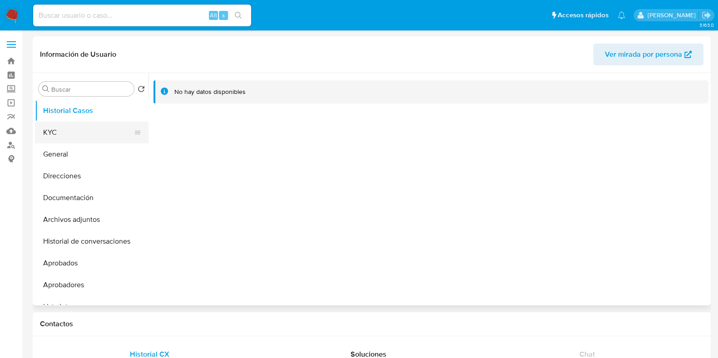
click at [119, 124] on button "KYC" at bounding box center [88, 133] width 106 height 22
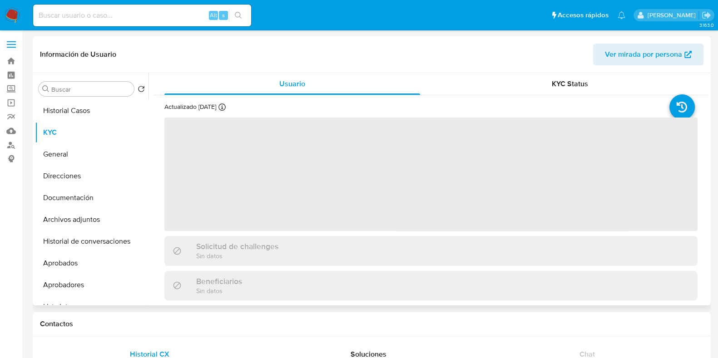
scroll to position [263, 0]
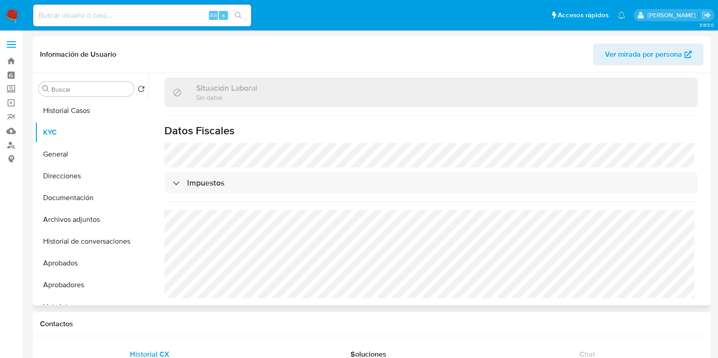
click at [33, 181] on div "Buscar Volver al orden por defecto Historial Casos KYC General Direcciones Docu…" at bounding box center [372, 189] width 678 height 233
click at [41, 178] on button "Direcciones" at bounding box center [88, 176] width 106 height 22
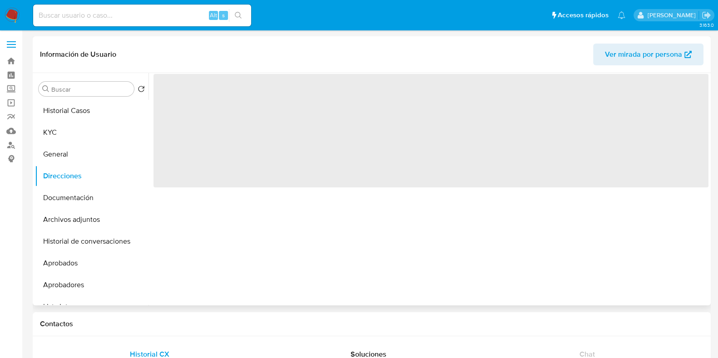
scroll to position [0, 0]
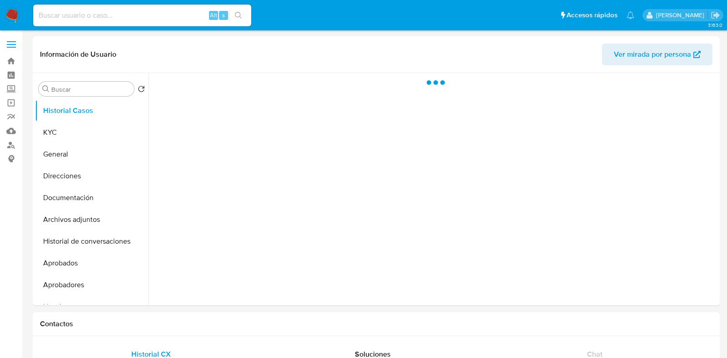
select select "10"
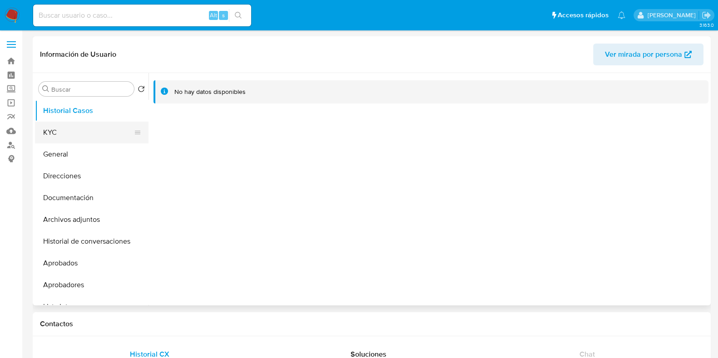
click at [74, 129] on button "KYC" at bounding box center [88, 133] width 106 height 22
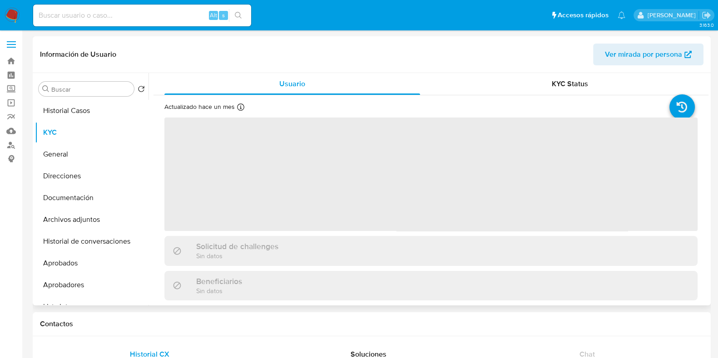
scroll to position [284, 0]
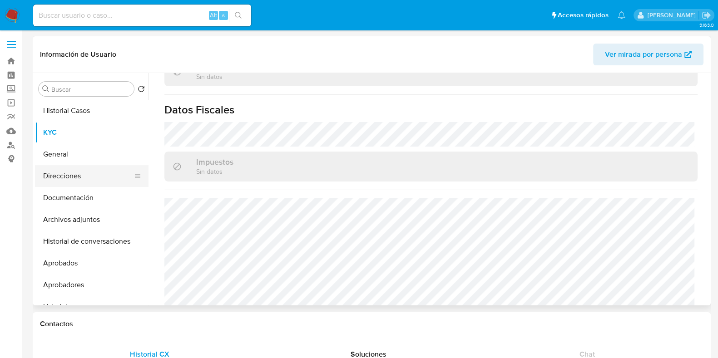
click at [59, 185] on button "Direcciones" at bounding box center [88, 176] width 106 height 22
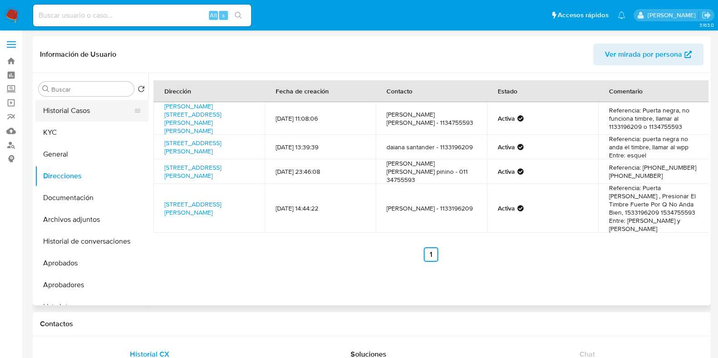
click at [82, 110] on button "Historial Casos" at bounding box center [88, 111] width 106 height 22
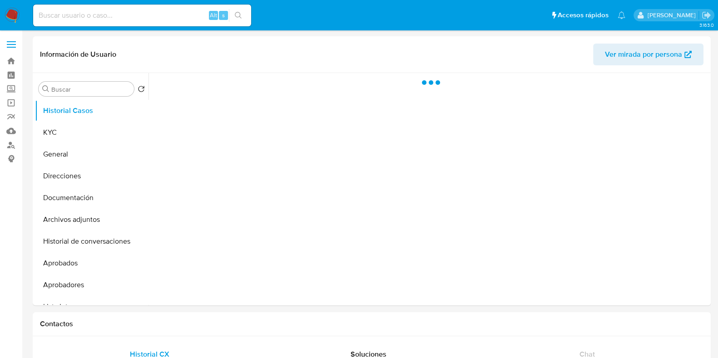
select select "10"
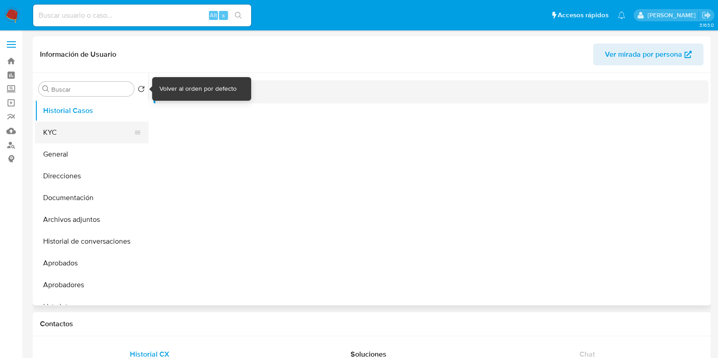
click at [96, 126] on button "KYC" at bounding box center [88, 133] width 106 height 22
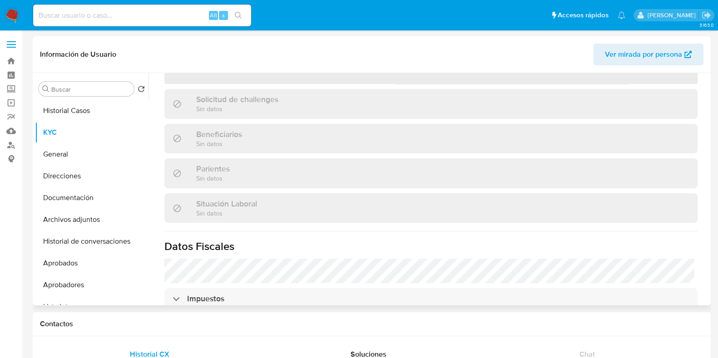
scroll to position [272, 0]
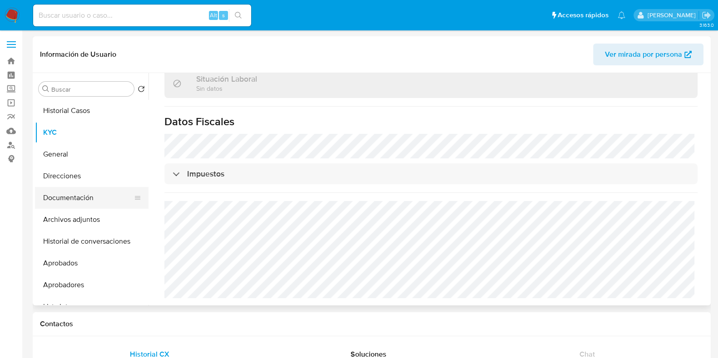
click at [64, 189] on button "Documentación" at bounding box center [88, 198] width 106 height 22
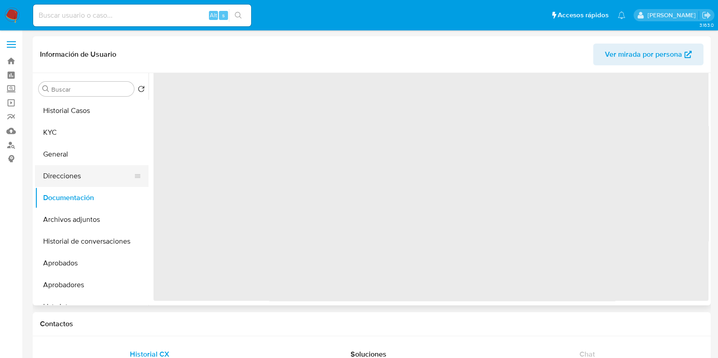
scroll to position [0, 0]
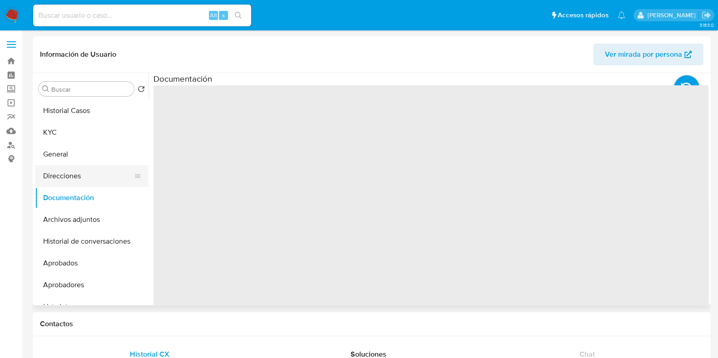
click at [64, 178] on button "Direcciones" at bounding box center [88, 176] width 106 height 22
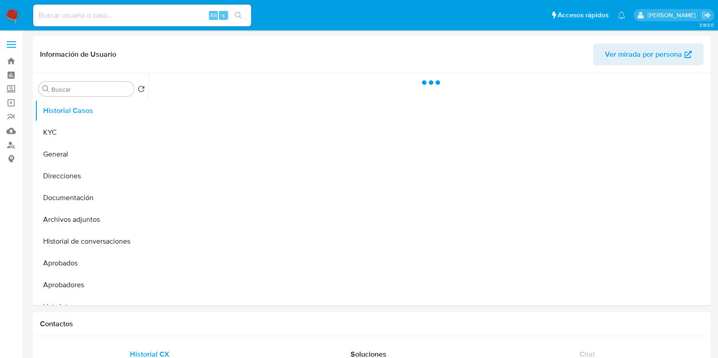
select select "10"
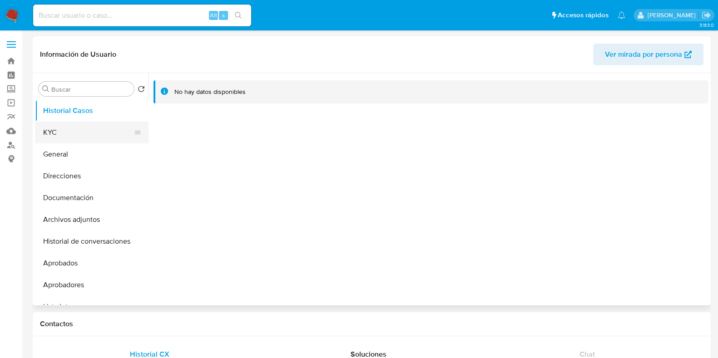
click at [71, 134] on button "KYC" at bounding box center [88, 133] width 106 height 22
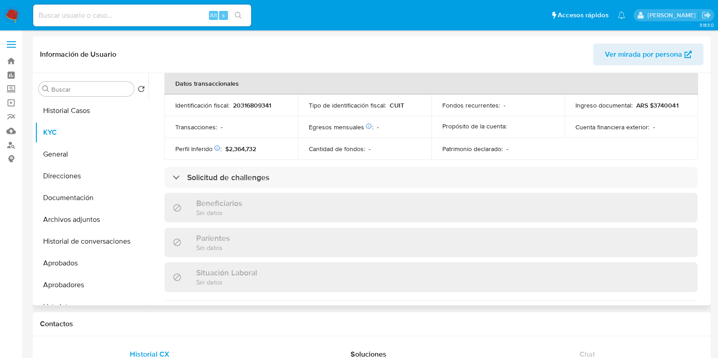
scroll to position [477, 0]
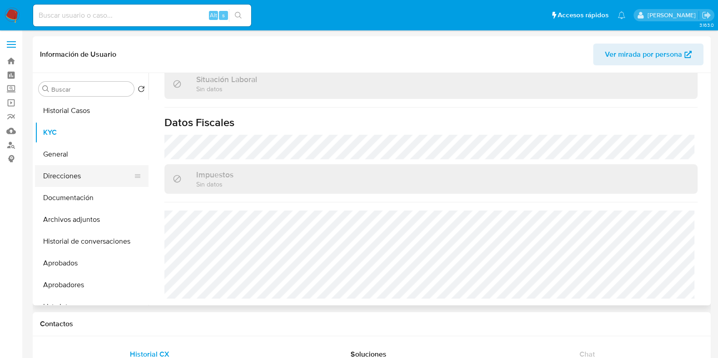
click at [77, 173] on button "Direcciones" at bounding box center [88, 176] width 106 height 22
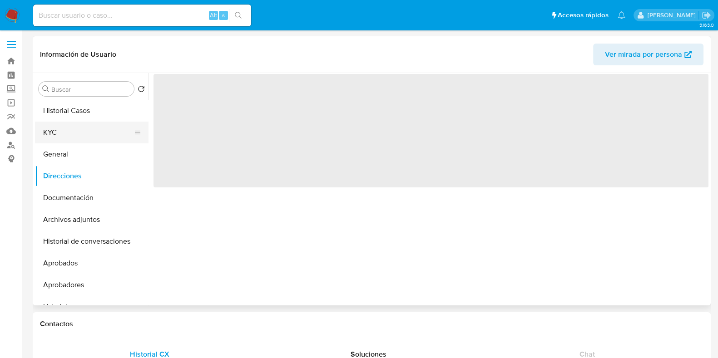
scroll to position [0, 0]
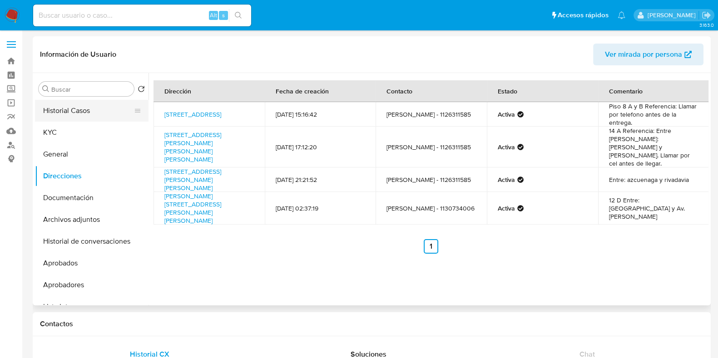
click at [69, 113] on button "Historial Casos" at bounding box center [88, 111] width 106 height 22
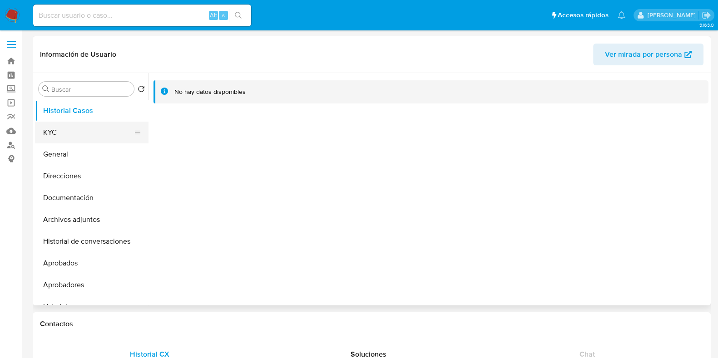
click at [89, 137] on button "KYC" at bounding box center [88, 133] width 106 height 22
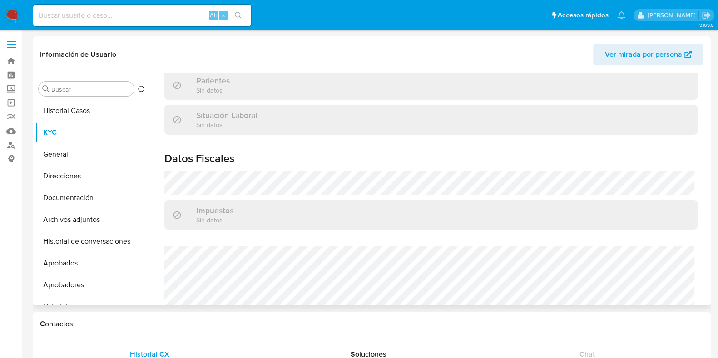
scroll to position [263, 0]
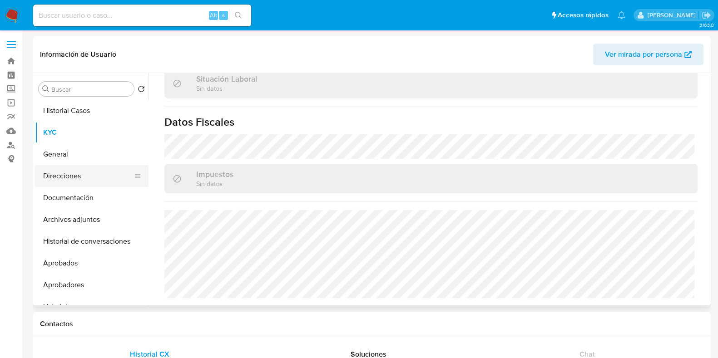
click at [92, 176] on button "Direcciones" at bounding box center [88, 176] width 106 height 22
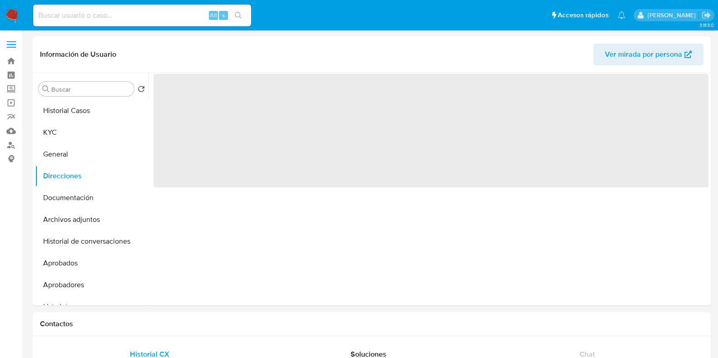
scroll to position [0, 0]
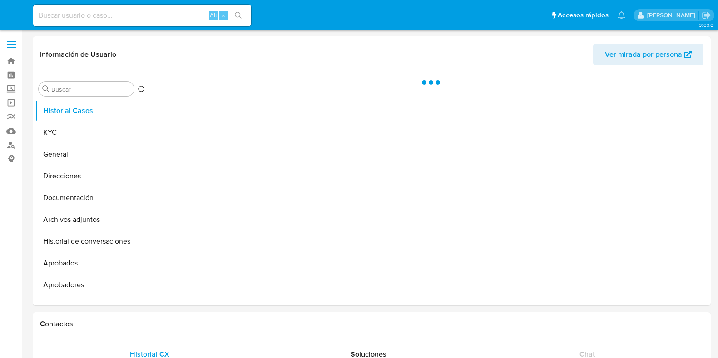
select select "10"
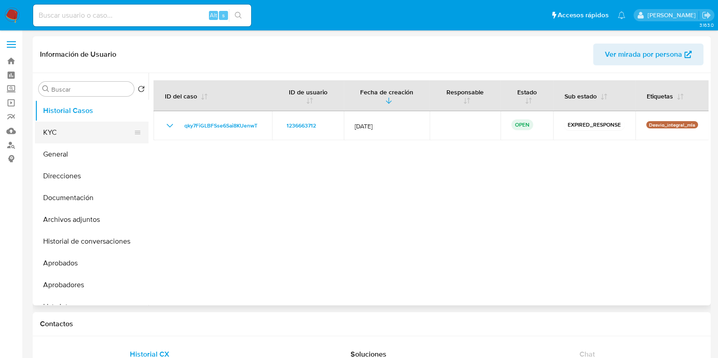
click at [80, 134] on button "KYC" at bounding box center [88, 133] width 106 height 22
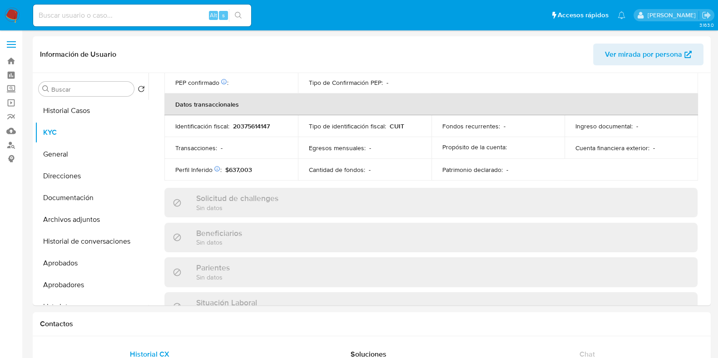
scroll to position [477, 0]
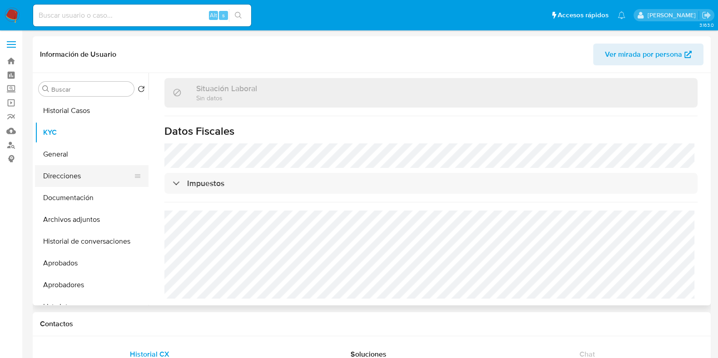
click at [66, 170] on button "Direcciones" at bounding box center [88, 176] width 106 height 22
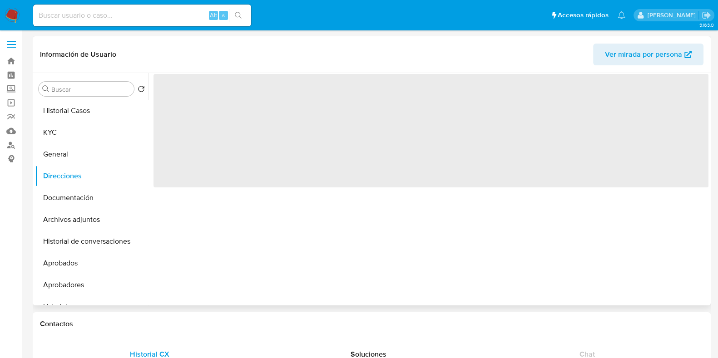
scroll to position [0, 0]
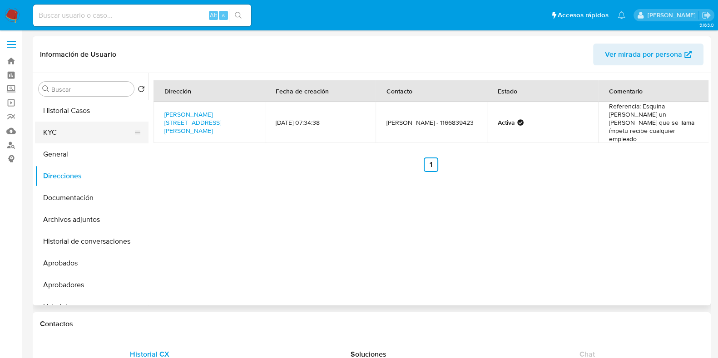
click at [104, 131] on button "KYC" at bounding box center [88, 133] width 106 height 22
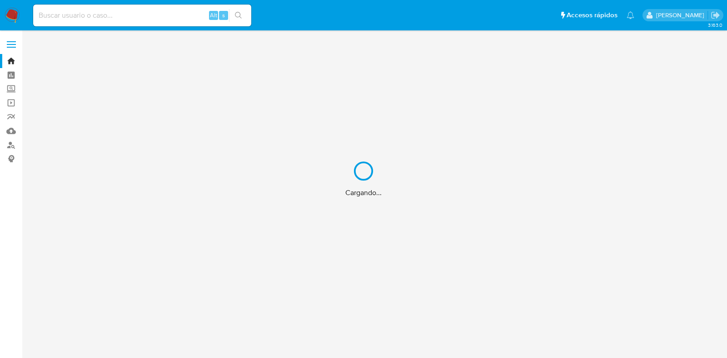
click at [172, 19] on div "Cargando..." at bounding box center [363, 179] width 727 height 358
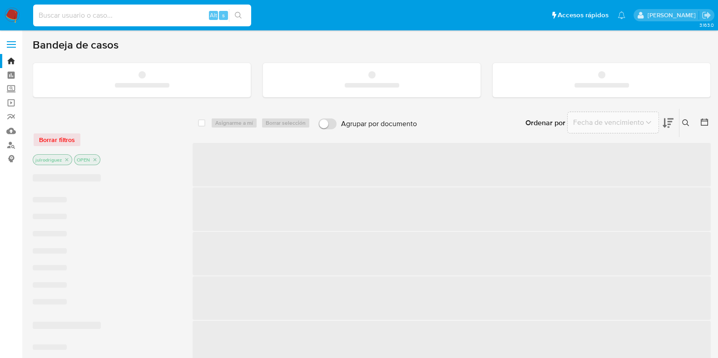
click at [163, 17] on input at bounding box center [142, 16] width 218 height 12
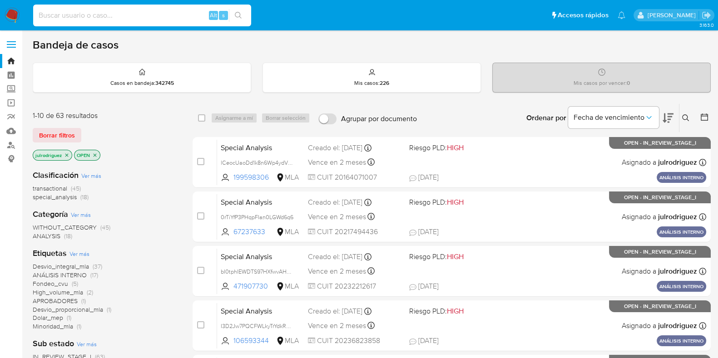
click at [683, 117] on icon at bounding box center [685, 117] width 7 height 7
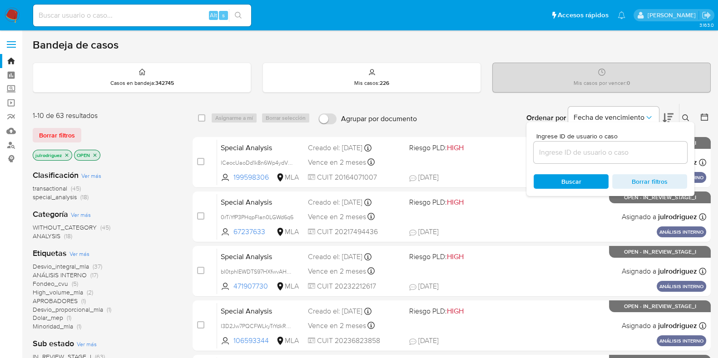
click at [562, 144] on div at bounding box center [611, 153] width 154 height 22
click at [563, 151] on input at bounding box center [611, 153] width 154 height 12
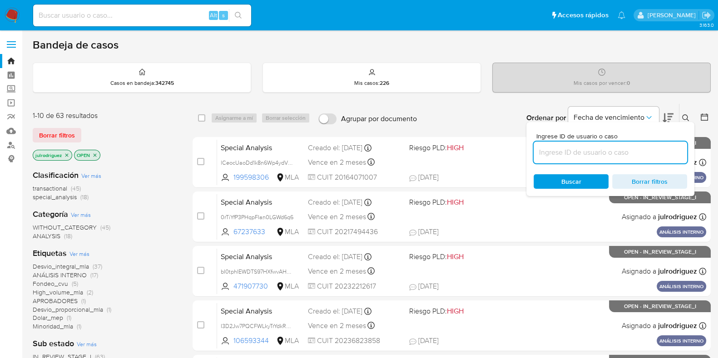
paste input "qky7FiGLBFSse6Sai8KUenwT"
type input "qky7FiGLBFSse6Sai8KUenwT"
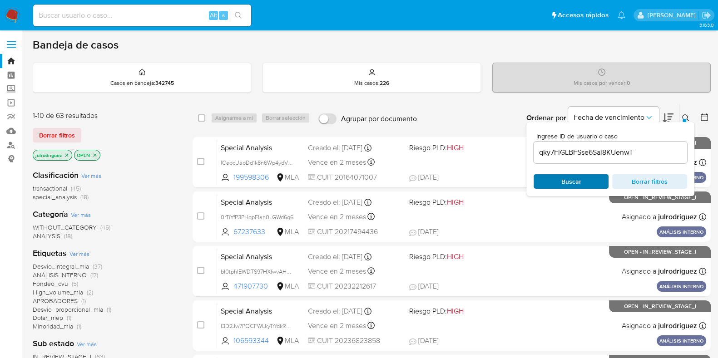
click at [552, 178] on span "Buscar" at bounding box center [571, 181] width 62 height 13
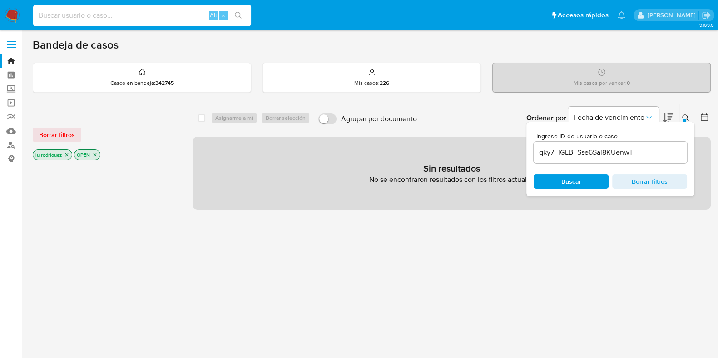
click at [68, 153] on icon "close-filter" at bounding box center [66, 154] width 5 height 5
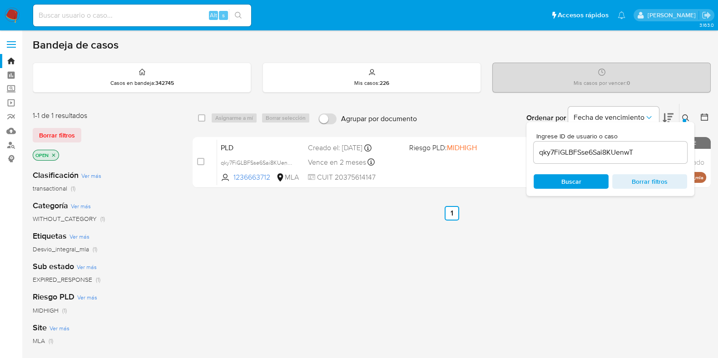
click at [54, 153] on icon "close-filter" at bounding box center [53, 155] width 5 height 5
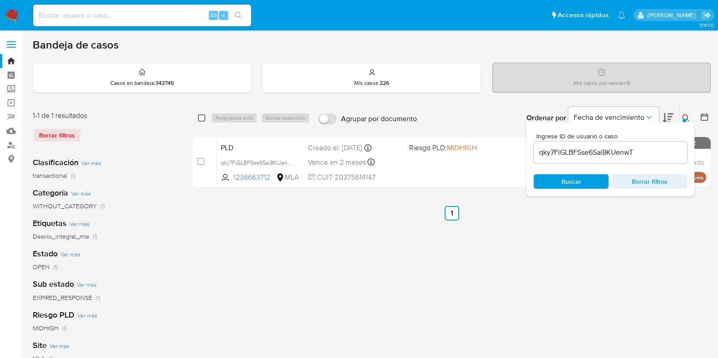
click at [200, 117] on input "checkbox" at bounding box center [201, 117] width 7 height 7
checkbox input "true"
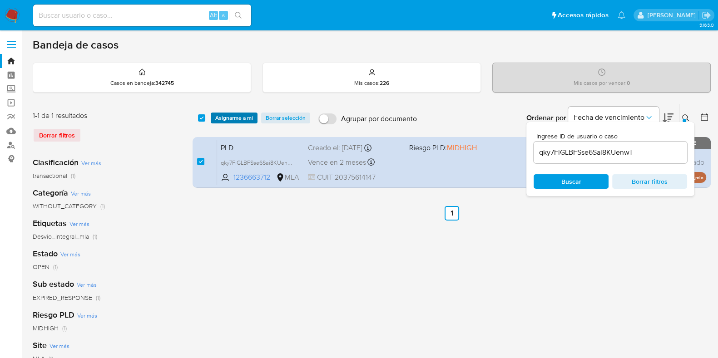
click at [230, 114] on span "Asignarme a mí" at bounding box center [234, 118] width 38 height 9
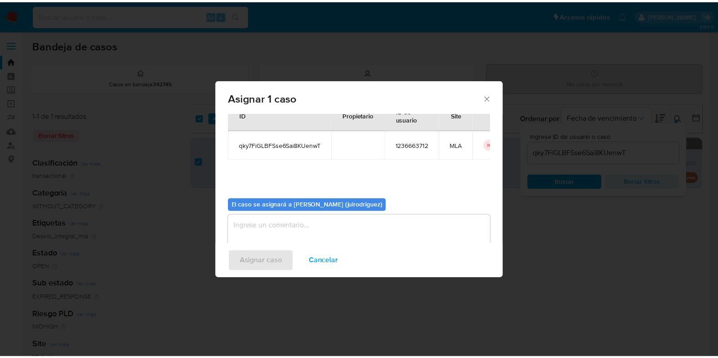
scroll to position [47, 0]
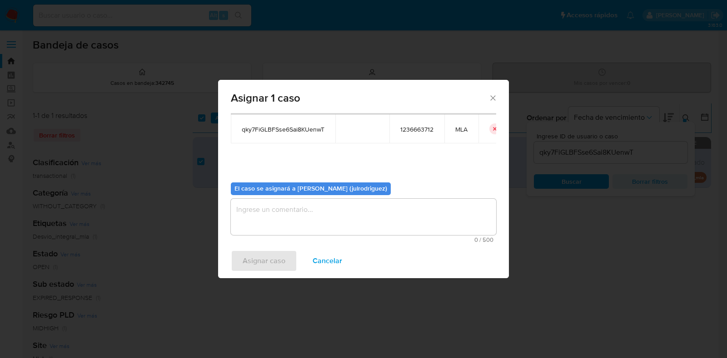
click at [342, 228] on textarea "assign-modal" at bounding box center [363, 217] width 265 height 36
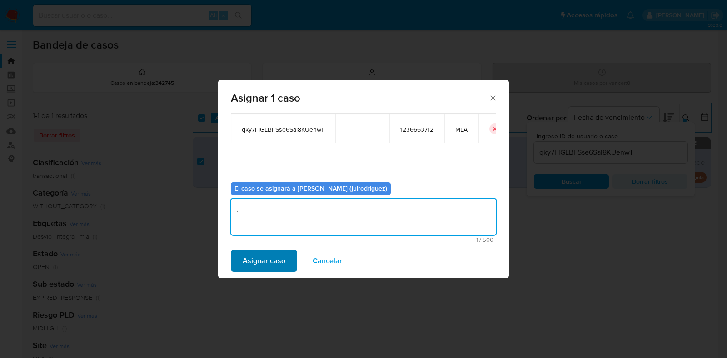
type textarea "."
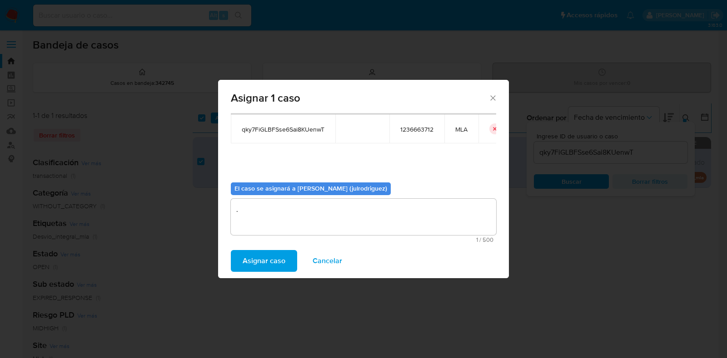
drag, startPoint x: 259, startPoint y: 259, endPoint x: 490, endPoint y: 23, distance: 330.8
click at [259, 259] on span "Asignar caso" at bounding box center [264, 261] width 43 height 20
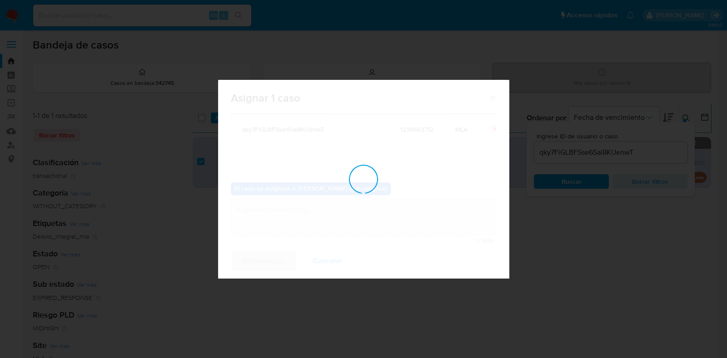
checkbox input "false"
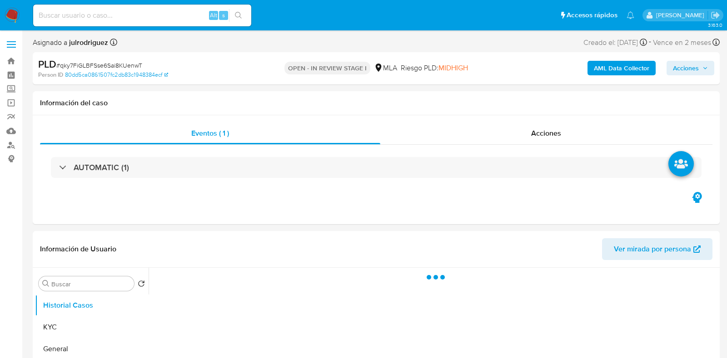
select select "10"
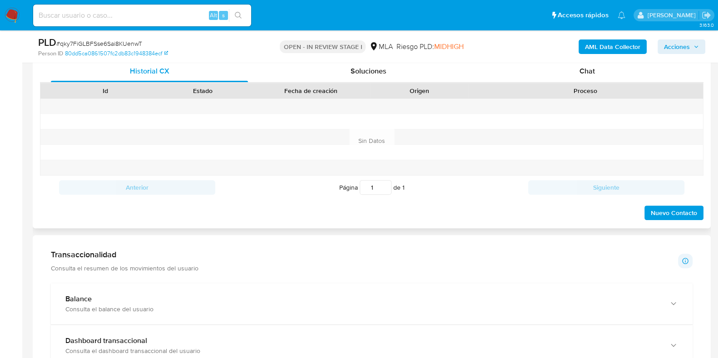
scroll to position [397, 0]
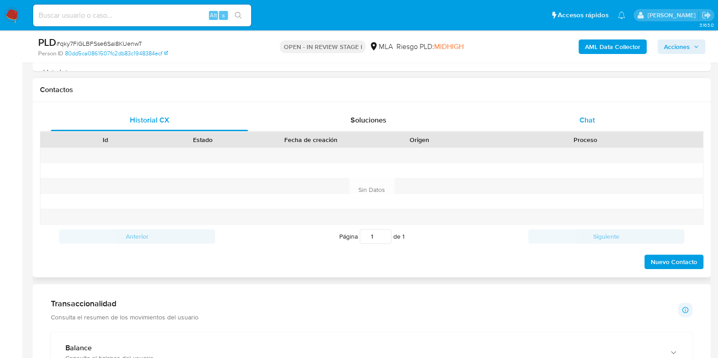
click at [589, 123] on span "Chat" at bounding box center [586, 120] width 15 height 10
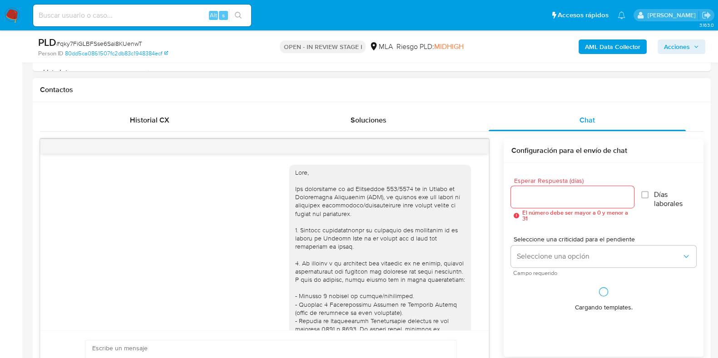
scroll to position [537, 0]
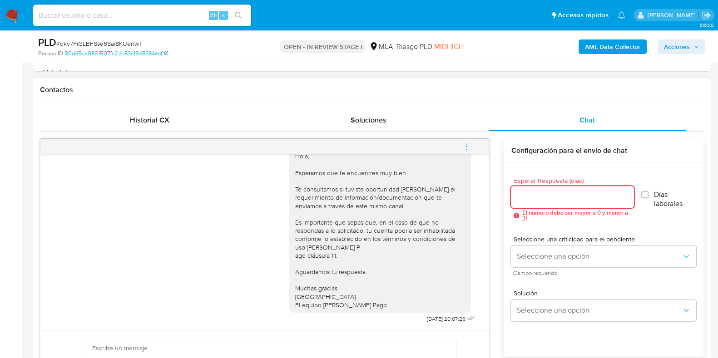
click at [533, 193] on input "Esperar Respuesta (días)" at bounding box center [572, 197] width 123 height 12
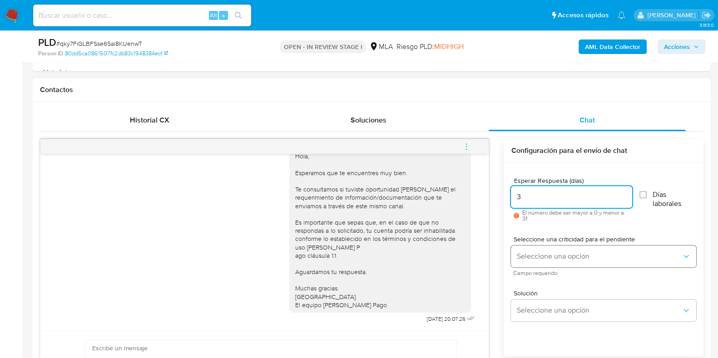
type input "3"
click at [545, 248] on button "Seleccione una opción" at bounding box center [603, 257] width 185 height 22
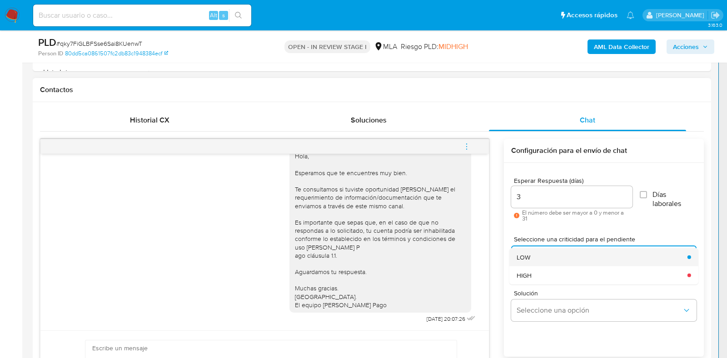
click at [537, 260] on div "LOW" at bounding box center [598, 257] width 165 height 18
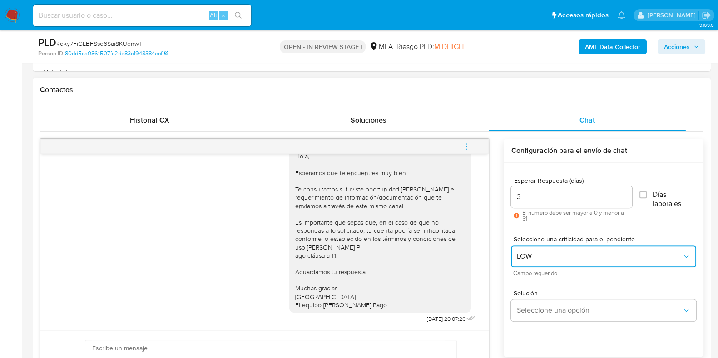
click at [534, 258] on span "LOW" at bounding box center [598, 256] width 165 height 9
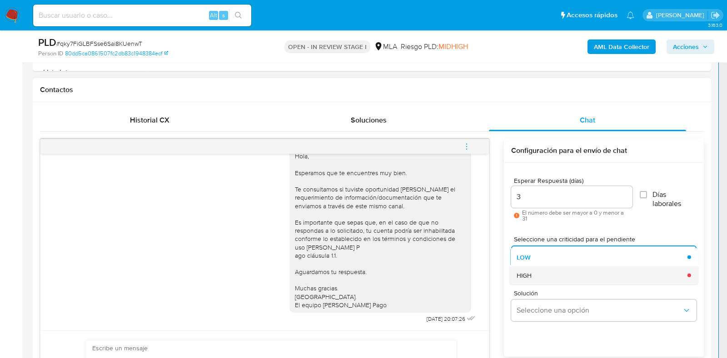
click at [530, 278] on span "HIGH" at bounding box center [523, 275] width 15 height 8
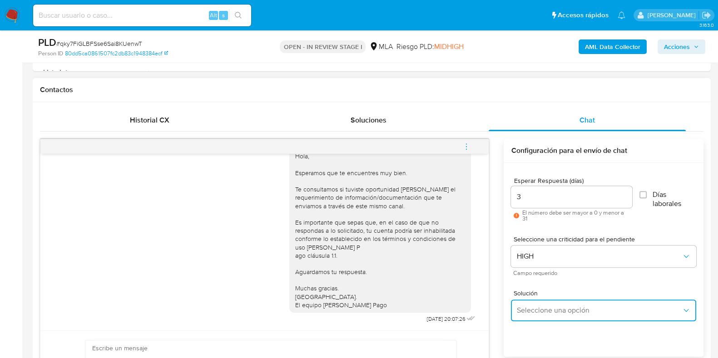
click at [536, 302] on button "Seleccione una opción" at bounding box center [603, 311] width 185 height 22
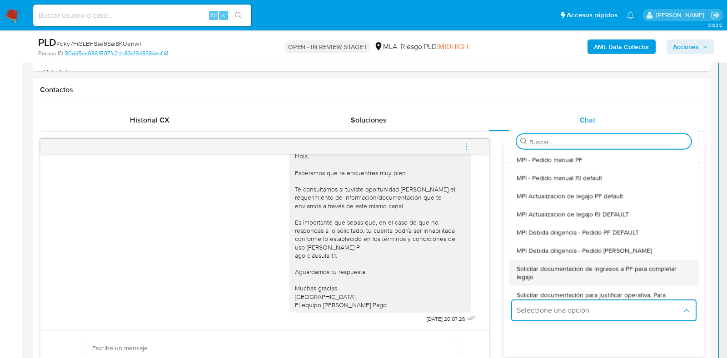
click at [553, 267] on span "Solicitar documentacion de ingresos a PF para completar legajo" at bounding box center [600, 272] width 169 height 16
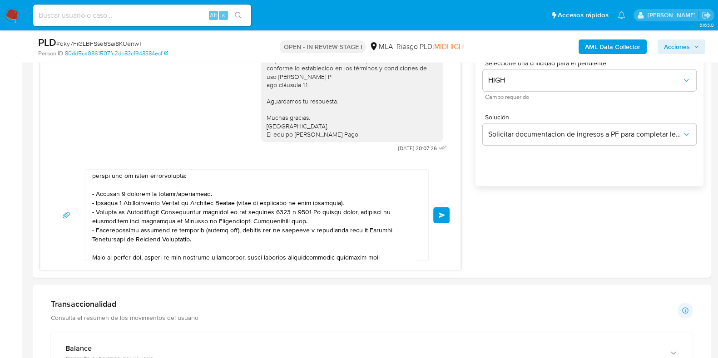
scroll to position [672, 0]
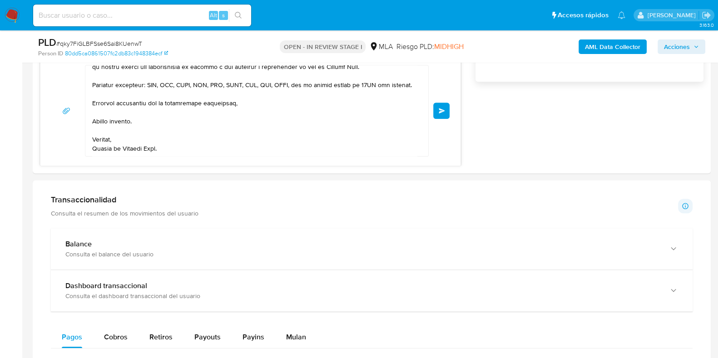
drag, startPoint x: 165, startPoint y: 187, endPoint x: 414, endPoint y: 385, distance: 318.0
click at [414, 358] on html "Pausado Ver notificaciones Alt s Accesos rápidos Presiona las siguientes teclas…" at bounding box center [359, 241] width 718 height 1827
type textarea "Hola, En función de las operaciones registradas en tu cuenta de Mercado Pago, n…"
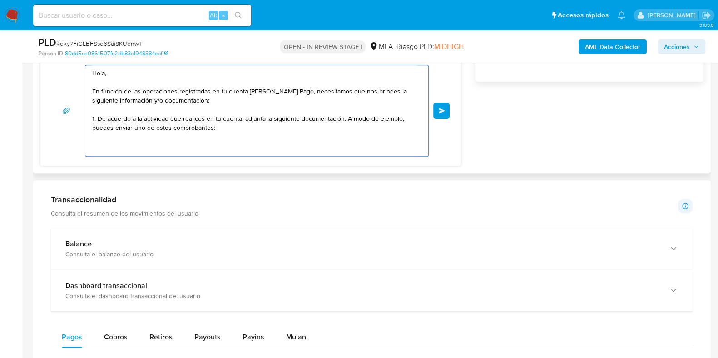
scroll to position [0, 0]
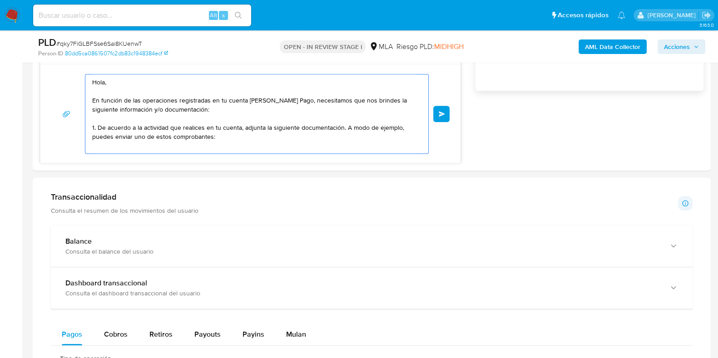
drag, startPoint x: 225, startPoint y: 126, endPoint x: 0, endPoint y: -13, distance: 264.9
click at [0, 0] on html "Pausado Ver notificaciones Alt s Accesos rápidos Presiona las siguientes teclas…" at bounding box center [359, 244] width 718 height 1815
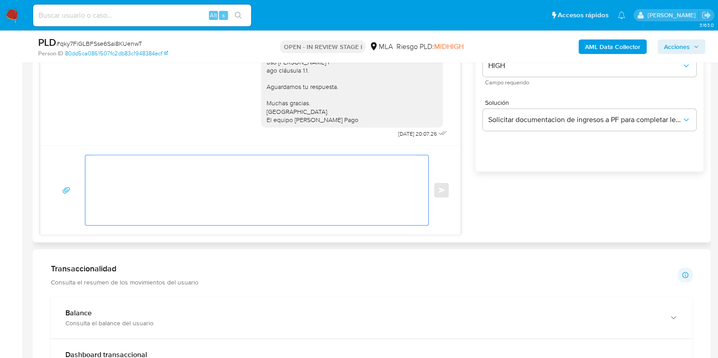
paste textarea "Buenas tardes, Queremos aclararte que la Resolución General ARCA 5696/2025 indi…"
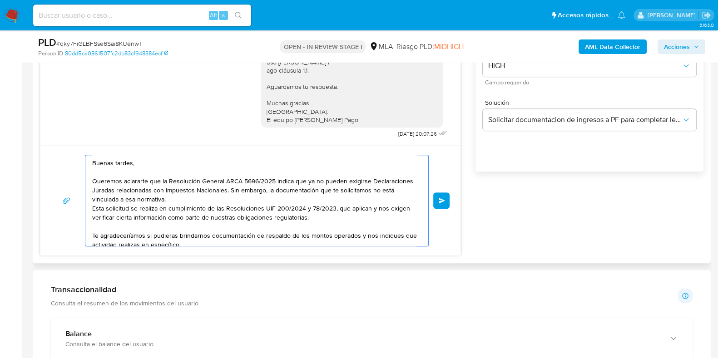
scroll to position [139, 0]
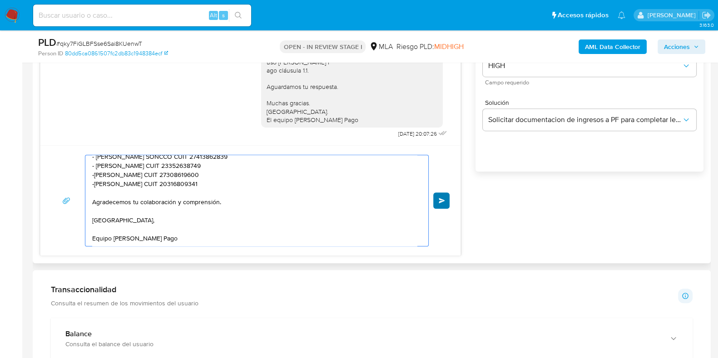
type textarea "Buenas tardes, Queremos aclararte que la Resolución General ARCA 5696/2025 indi…"
click at [449, 196] on button "Enviar" at bounding box center [441, 201] width 16 height 16
click at [431, 208] on div "Buenas tardes, Queremos aclararte que la Resolución General ARCA 5696/2025 indi…" at bounding box center [250, 201] width 398 height 92
click at [440, 201] on span "Enviar" at bounding box center [442, 200] width 6 height 5
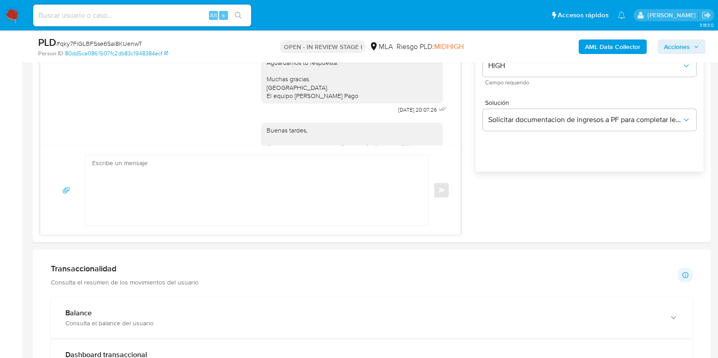
scroll to position [0, 0]
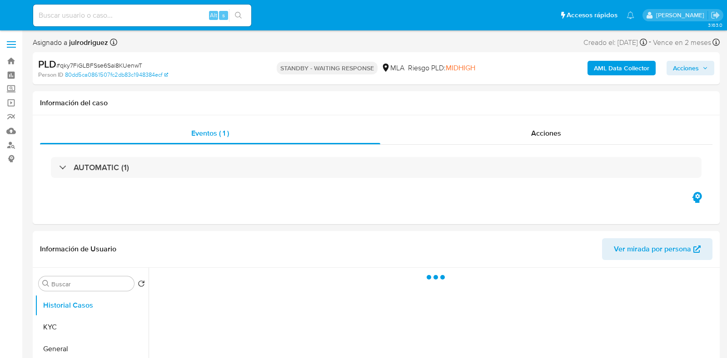
select select "10"
